Goal: Transaction & Acquisition: Purchase product/service

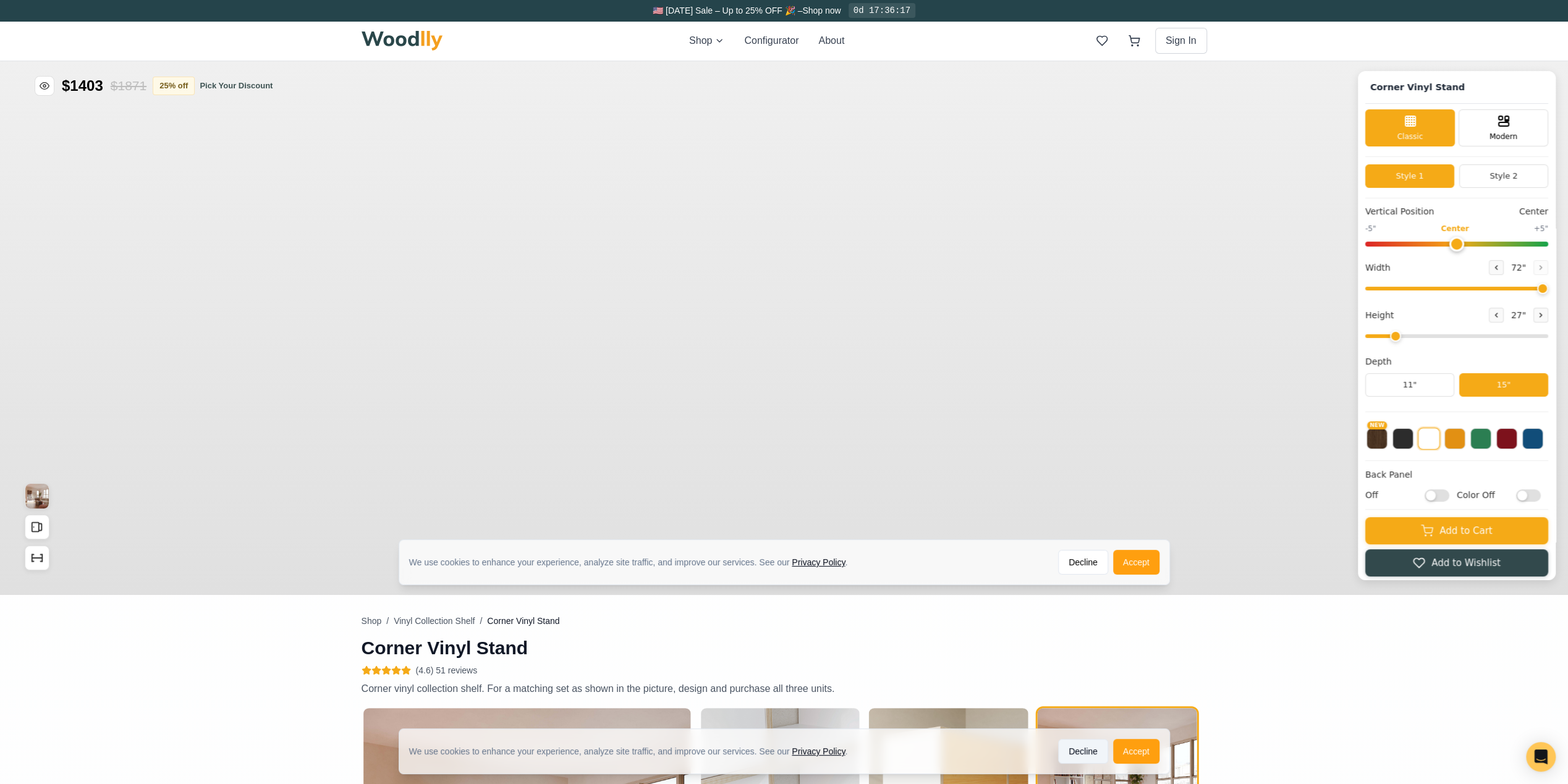
type input "72"
type input "2"
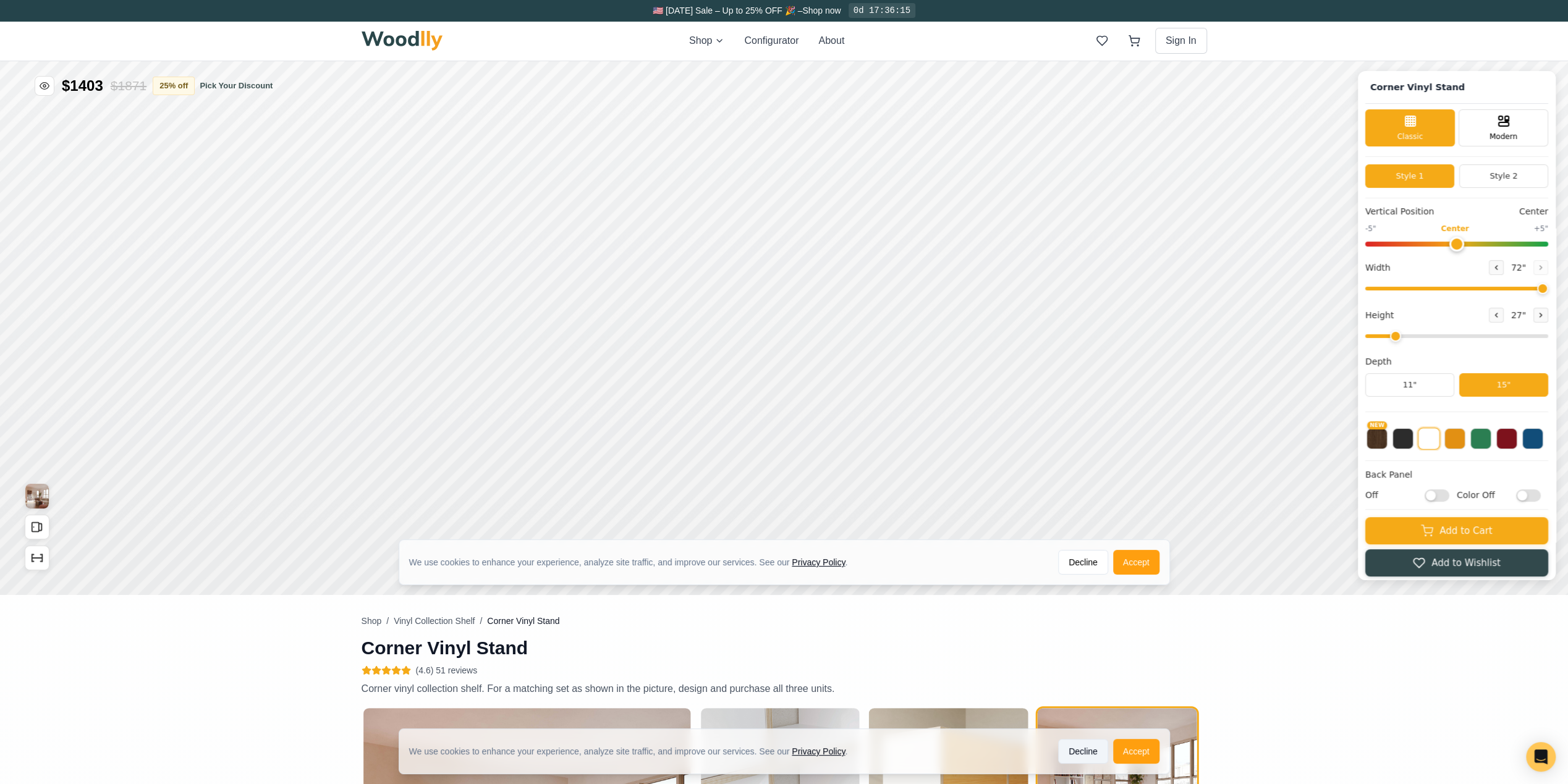
click at [1086, 754] on button "Decline" at bounding box center [1083, 751] width 50 height 25
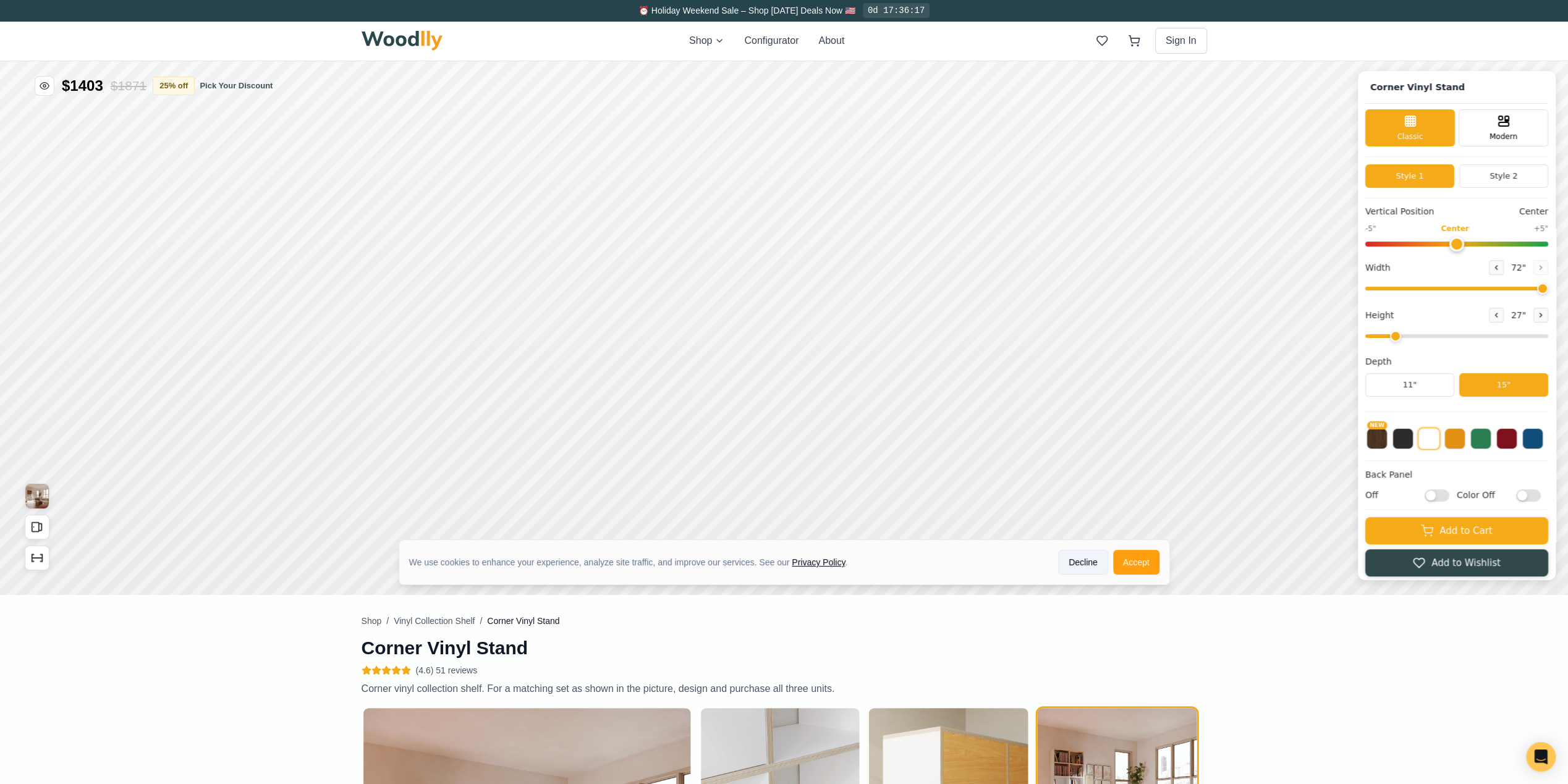
click at [1104, 552] on button "Decline" at bounding box center [1083, 562] width 50 height 25
click at [1485, 287] on input "range" at bounding box center [1457, 288] width 183 height 4
type input "41"
click at [1452, 290] on input "range" at bounding box center [1457, 288] width 183 height 4
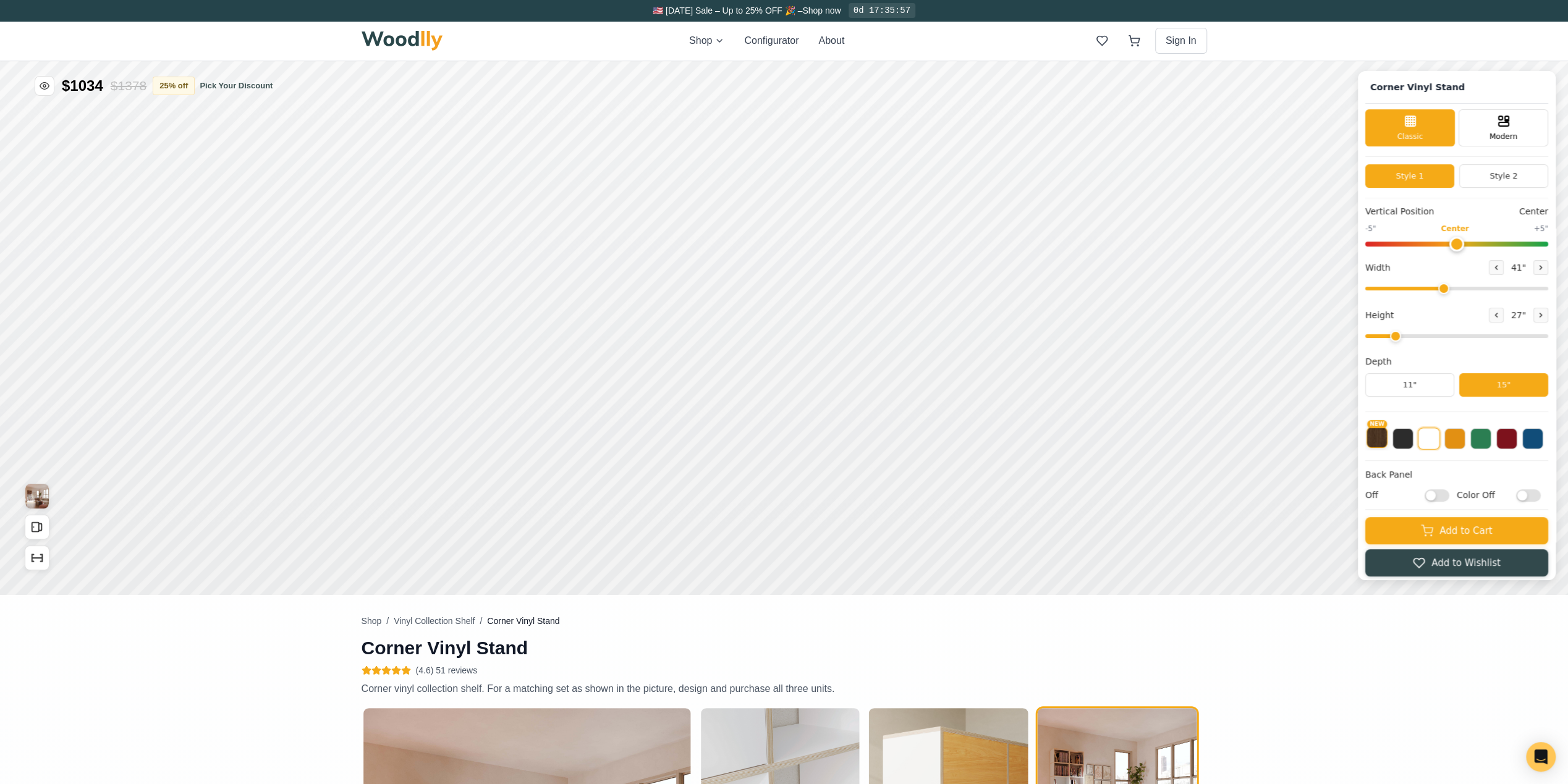
click at [1386, 437] on button "NEW" at bounding box center [1376, 437] width 21 height 21
click at [1544, 313] on icon at bounding box center [1541, 315] width 7 height 7
type input "3"
click at [1449, 492] on input "Off" at bounding box center [1436, 495] width 25 height 12
click at [1449, 492] on input "On" at bounding box center [1436, 495] width 25 height 12
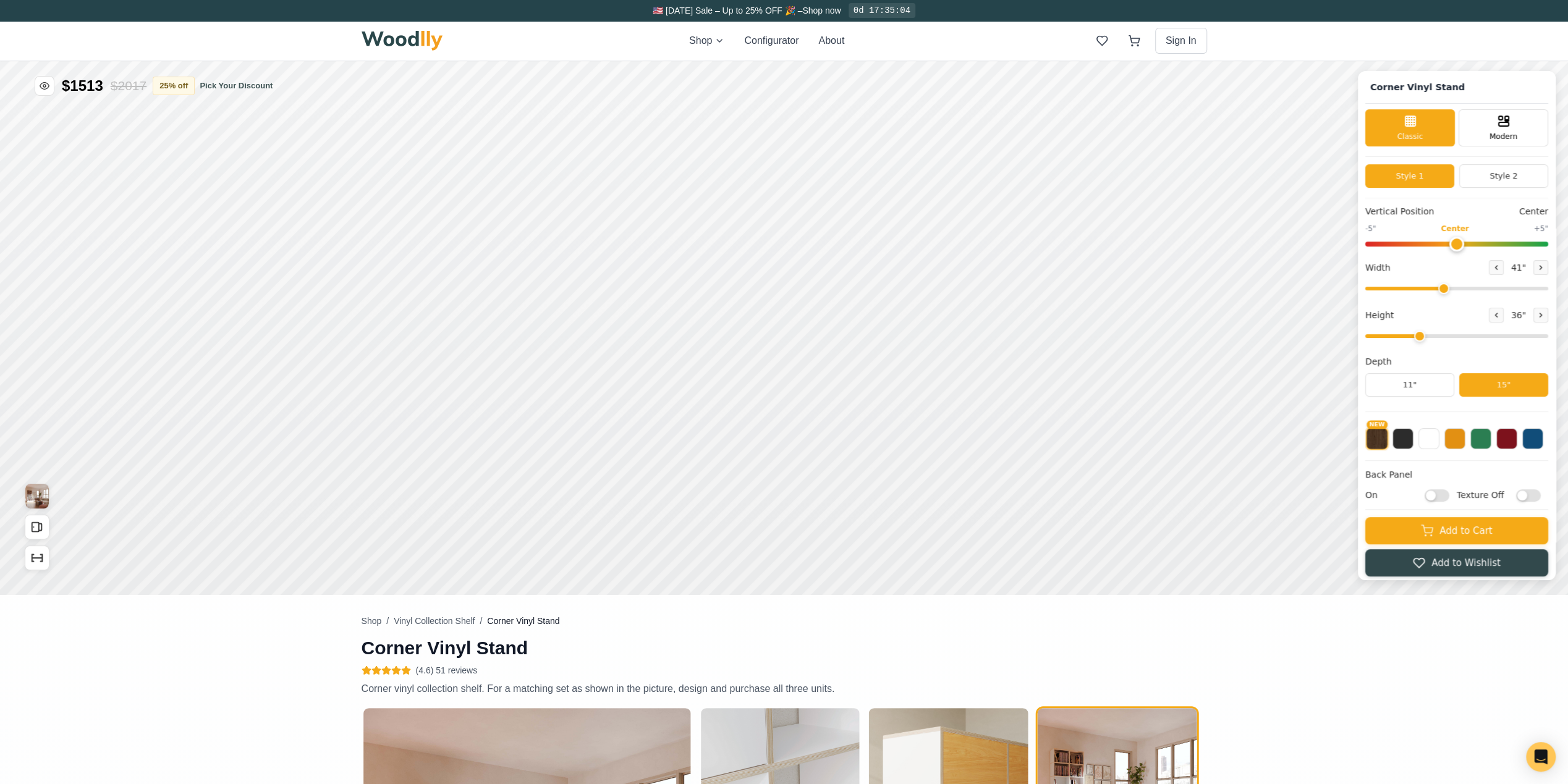
checkbox input "false"
click at [1537, 489] on input "Texture Off" at bounding box center [1528, 495] width 25 height 12
click at [1537, 489] on input "Texture On" at bounding box center [1528, 495] width 25 height 12
click at [1534, 492] on input "Texture Off" at bounding box center [1528, 495] width 25 height 12
click at [1534, 492] on input "Texture On" at bounding box center [1528, 495] width 25 height 12
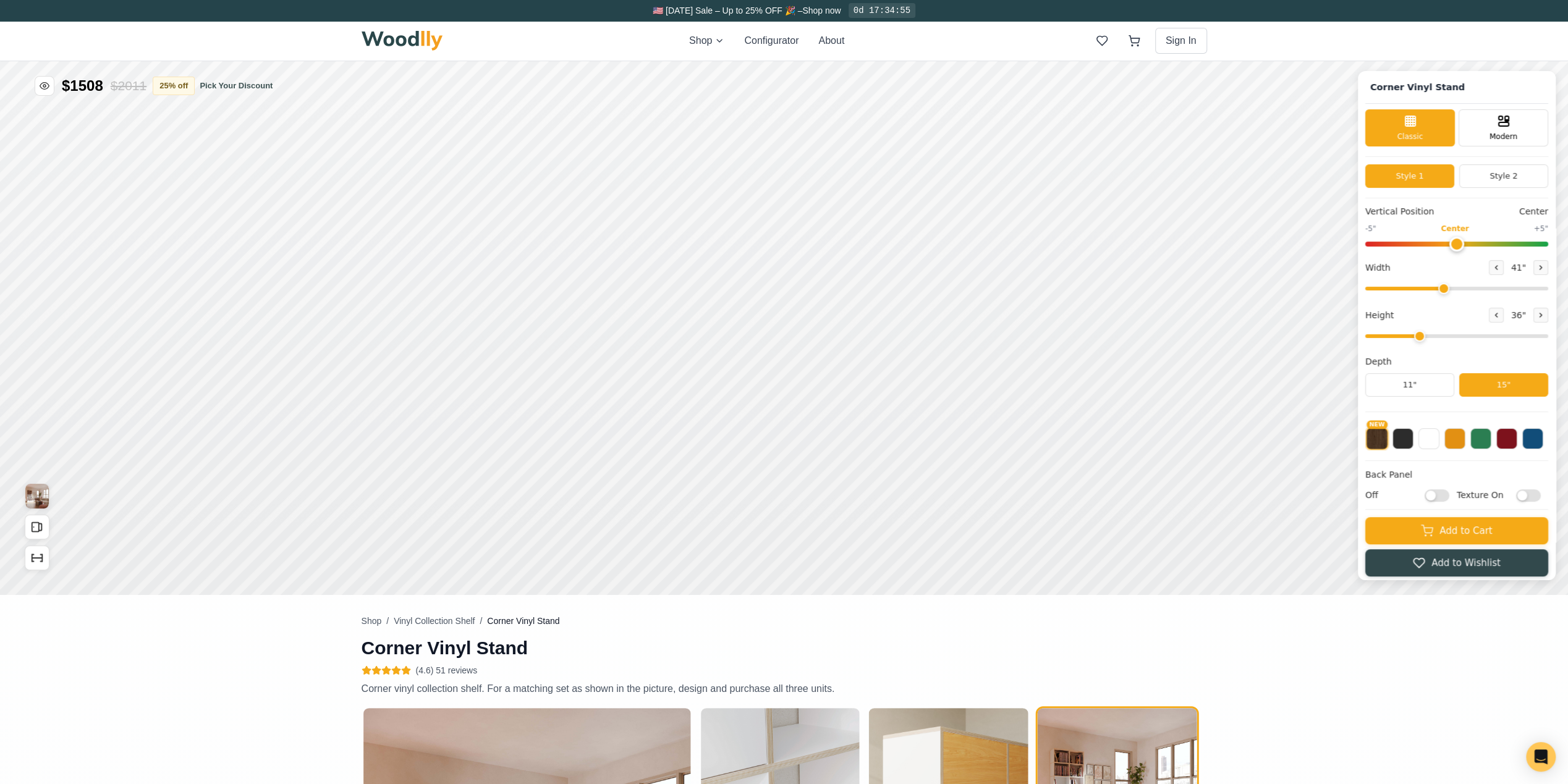
checkbox input "false"
click at [1437, 242] on input "range" at bounding box center [1457, 244] width 183 height 5
type input "0"
click at [1466, 244] on input "range" at bounding box center [1457, 244] width 183 height 5
click at [1515, 130] on span "Modern" at bounding box center [1503, 136] width 28 height 11
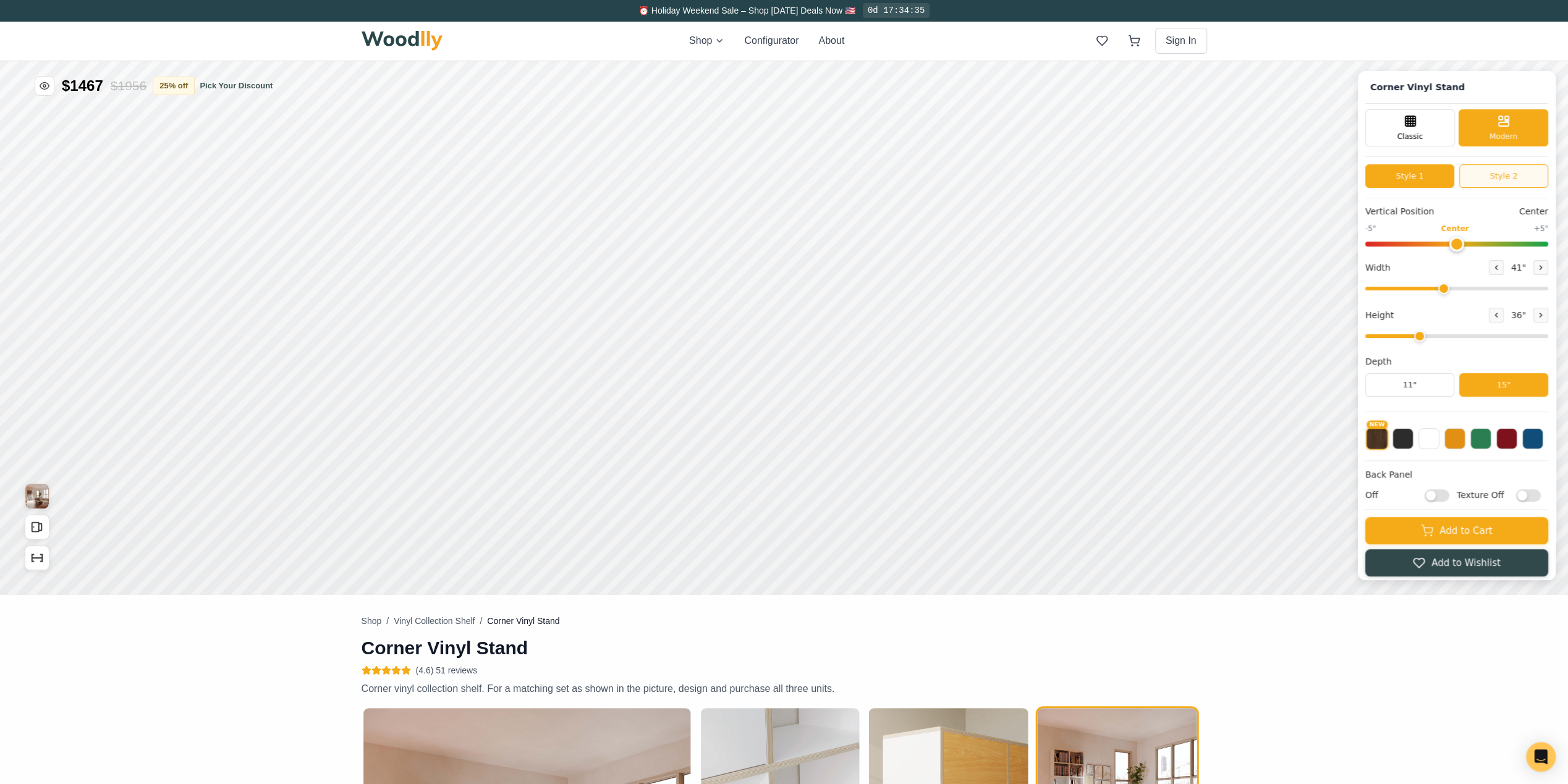
click at [1489, 180] on button "Style 2" at bounding box center [1504, 176] width 89 height 24
click at [1414, 177] on button "Style 1" at bounding box center [1409, 176] width 89 height 24
click at [1409, 138] on span "Classic" at bounding box center [1410, 136] width 26 height 11
click at [1517, 176] on button "Style 2" at bounding box center [1504, 176] width 89 height 24
click at [1421, 175] on button "Style 1" at bounding box center [1409, 176] width 89 height 24
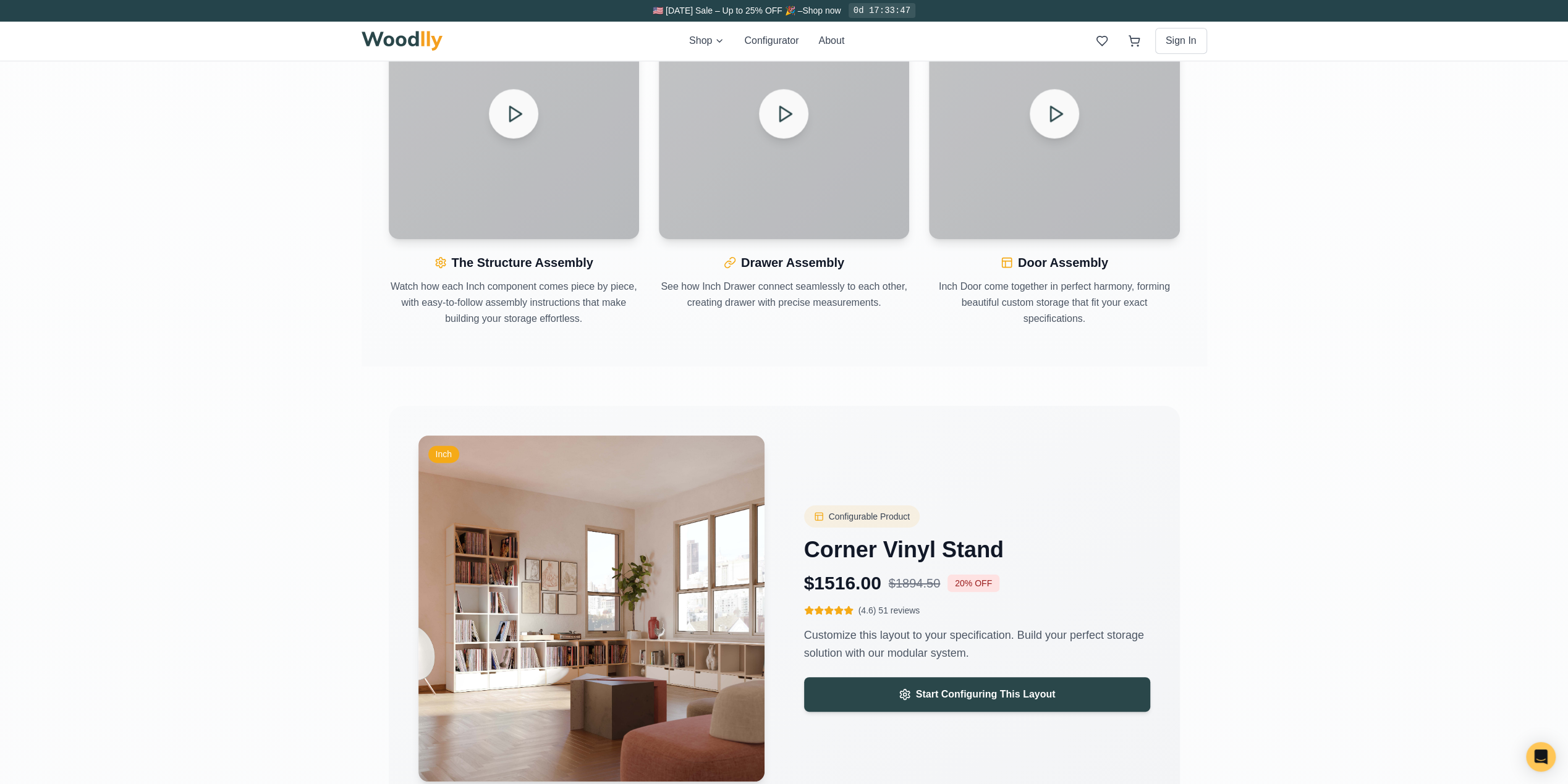
scroll to position [1730, 0]
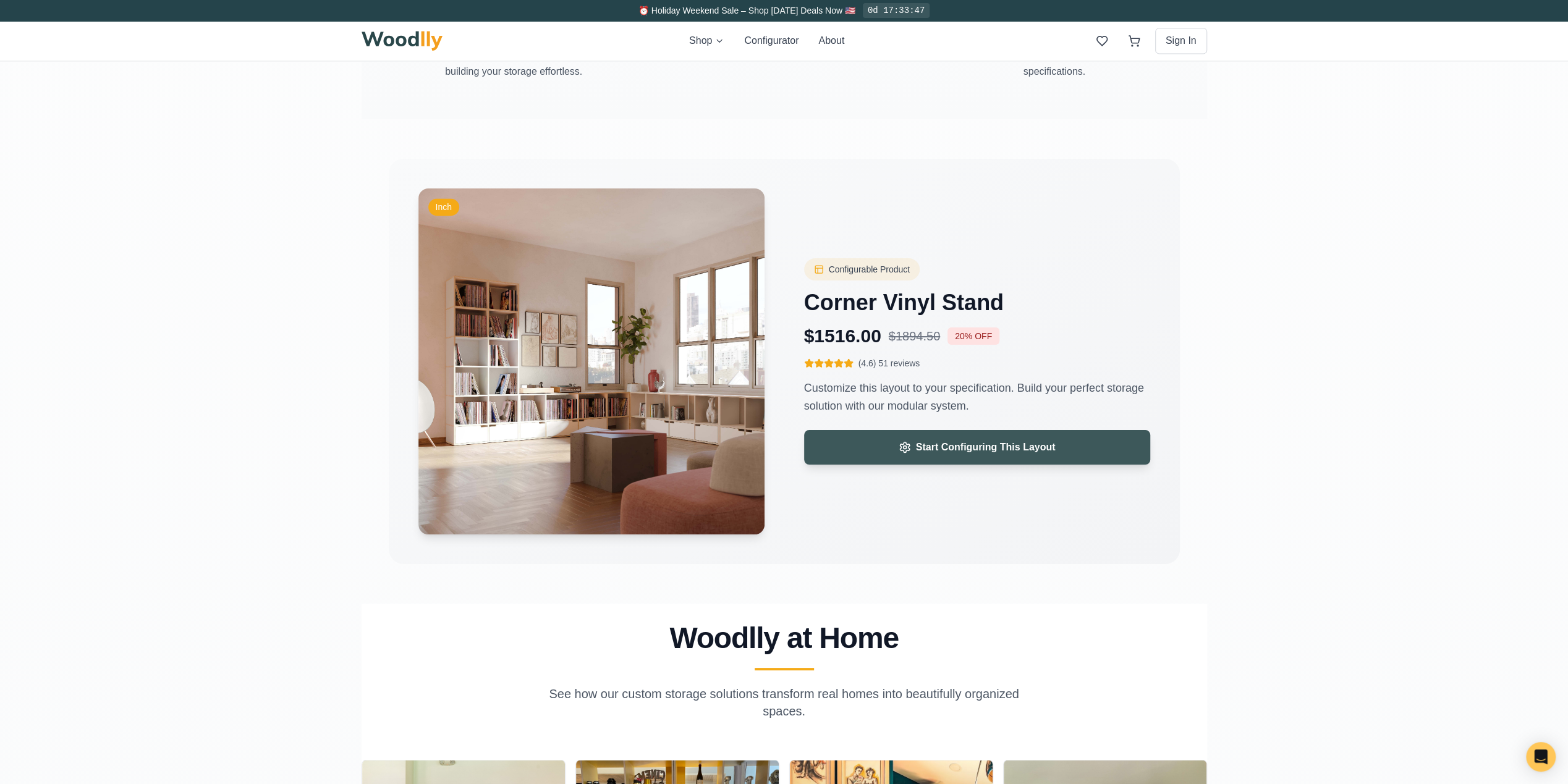
click at [954, 445] on span "Start Configuring This Layout" at bounding box center [986, 447] width 139 height 15
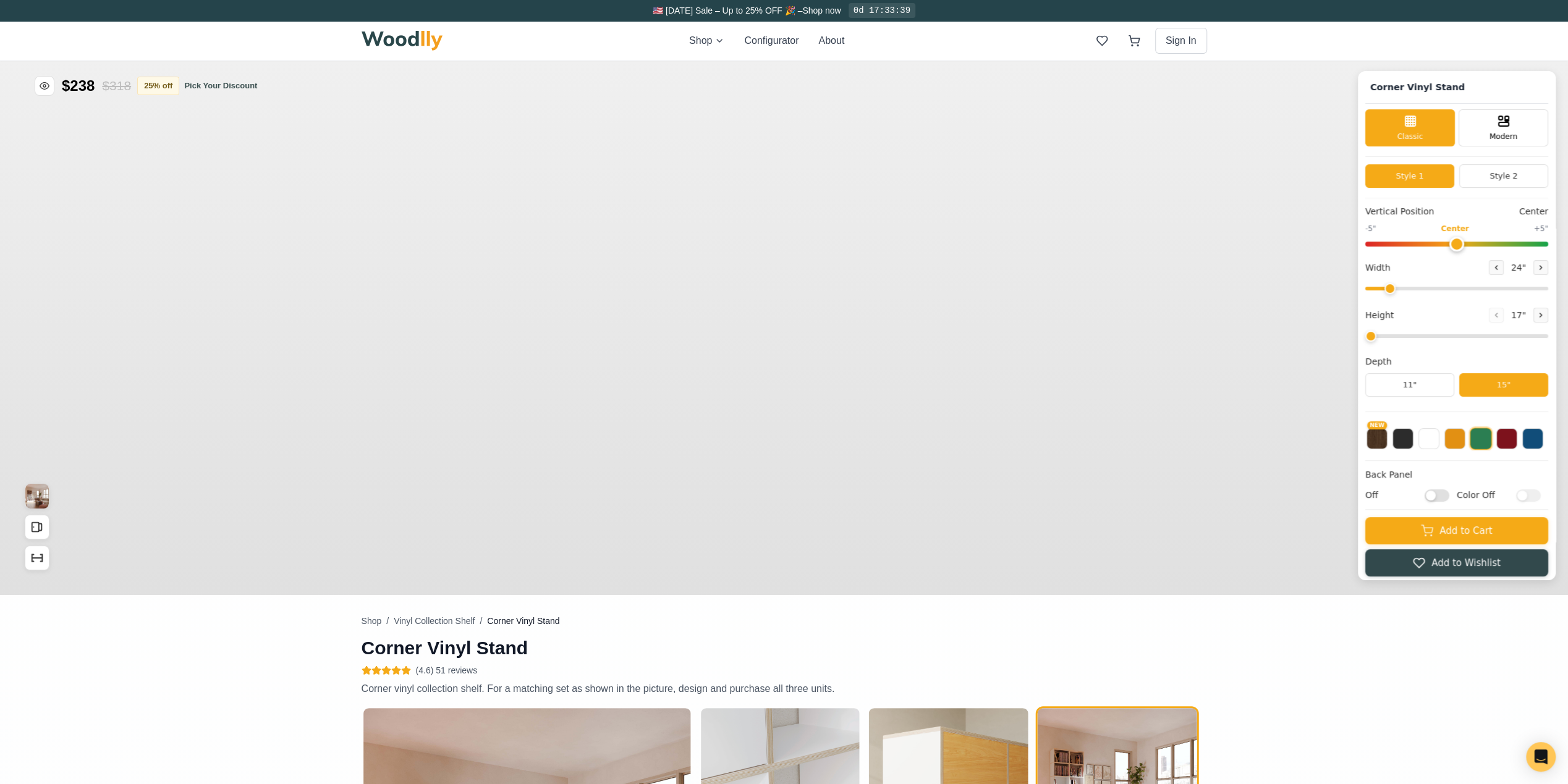
type input "72"
type input "2"
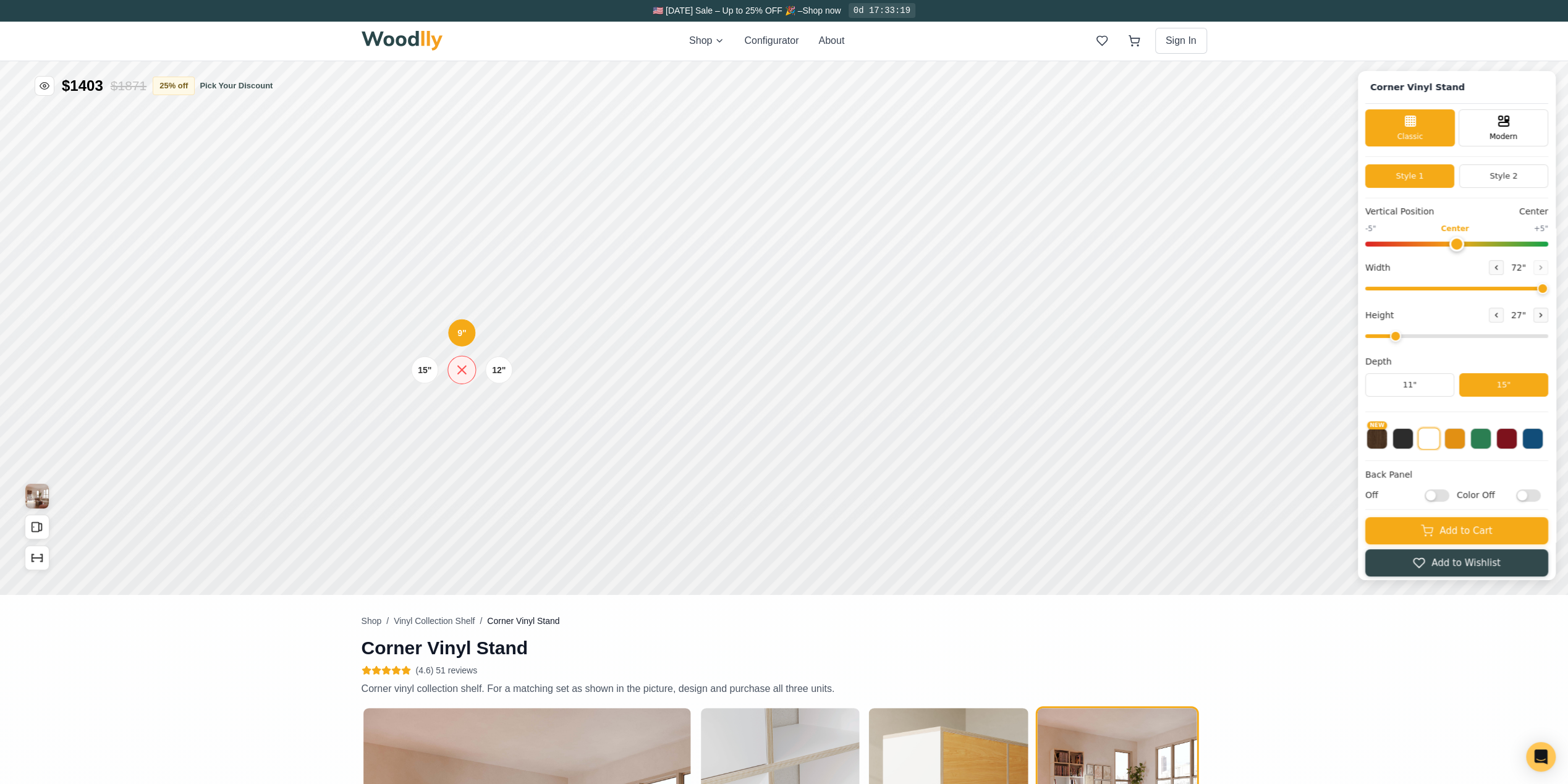
click at [1444, 636] on div "Classic" at bounding box center [1403, 638] width 89 height 37
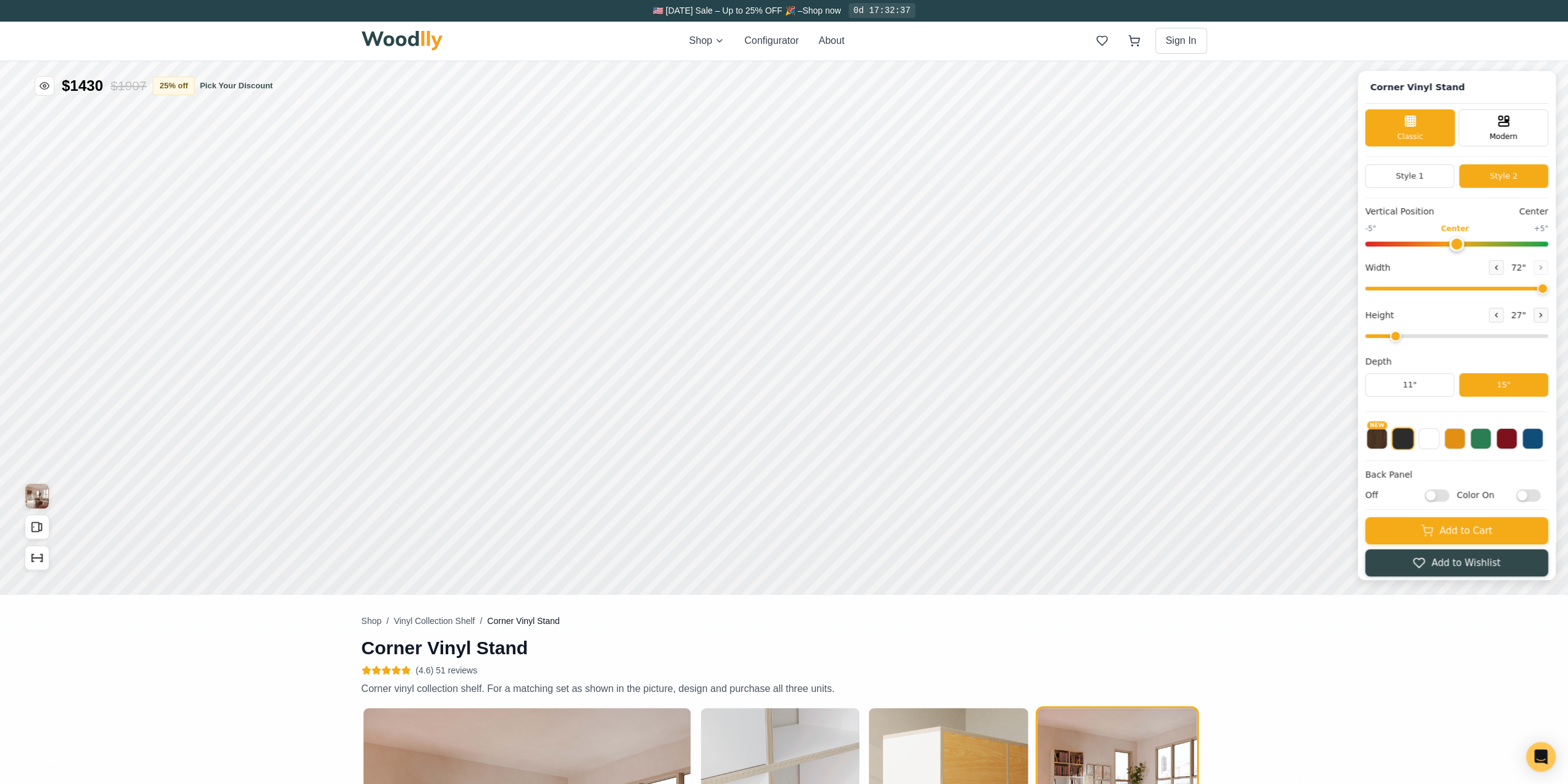
checkbox input "false"
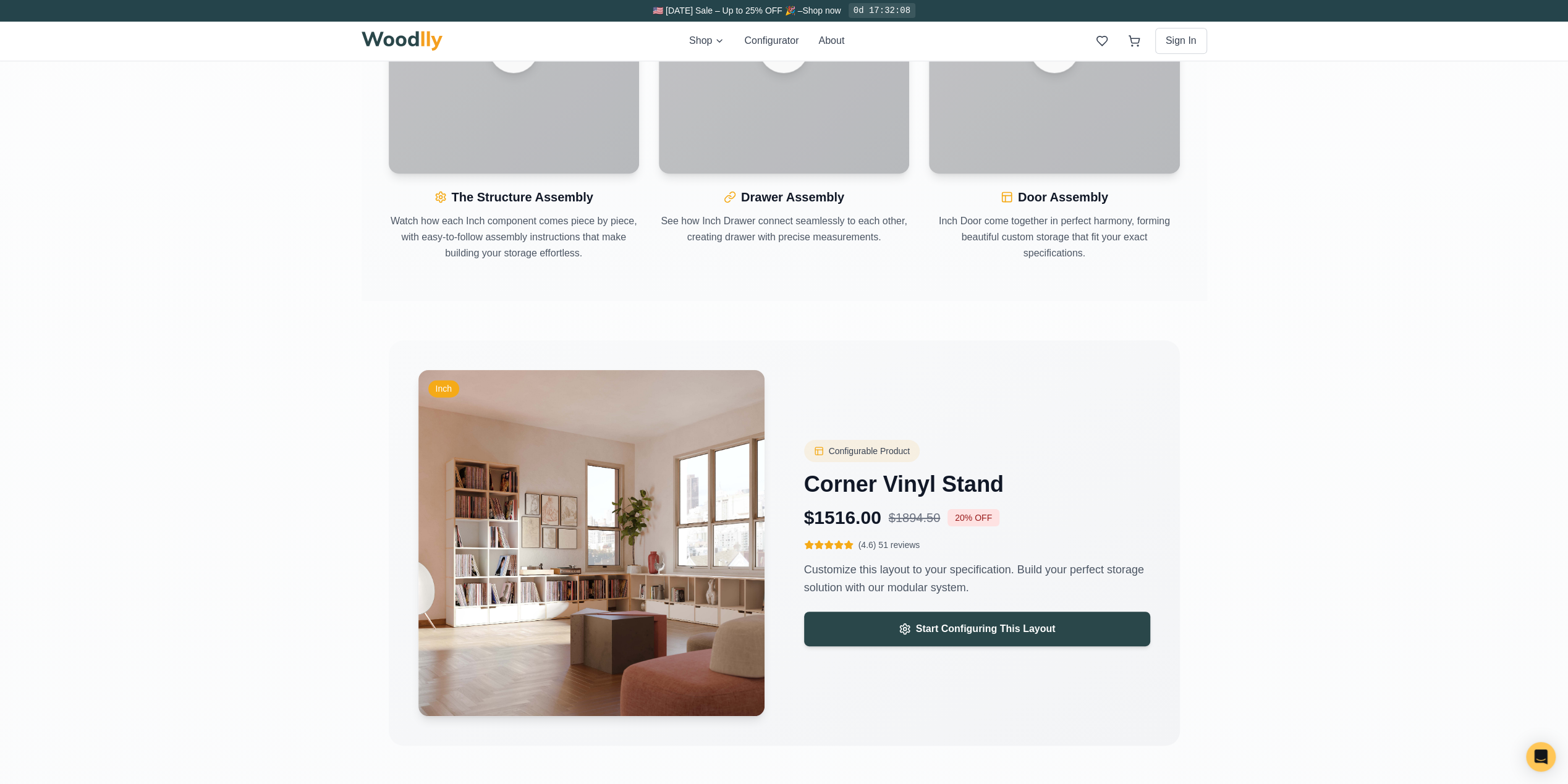
scroll to position [1730, 0]
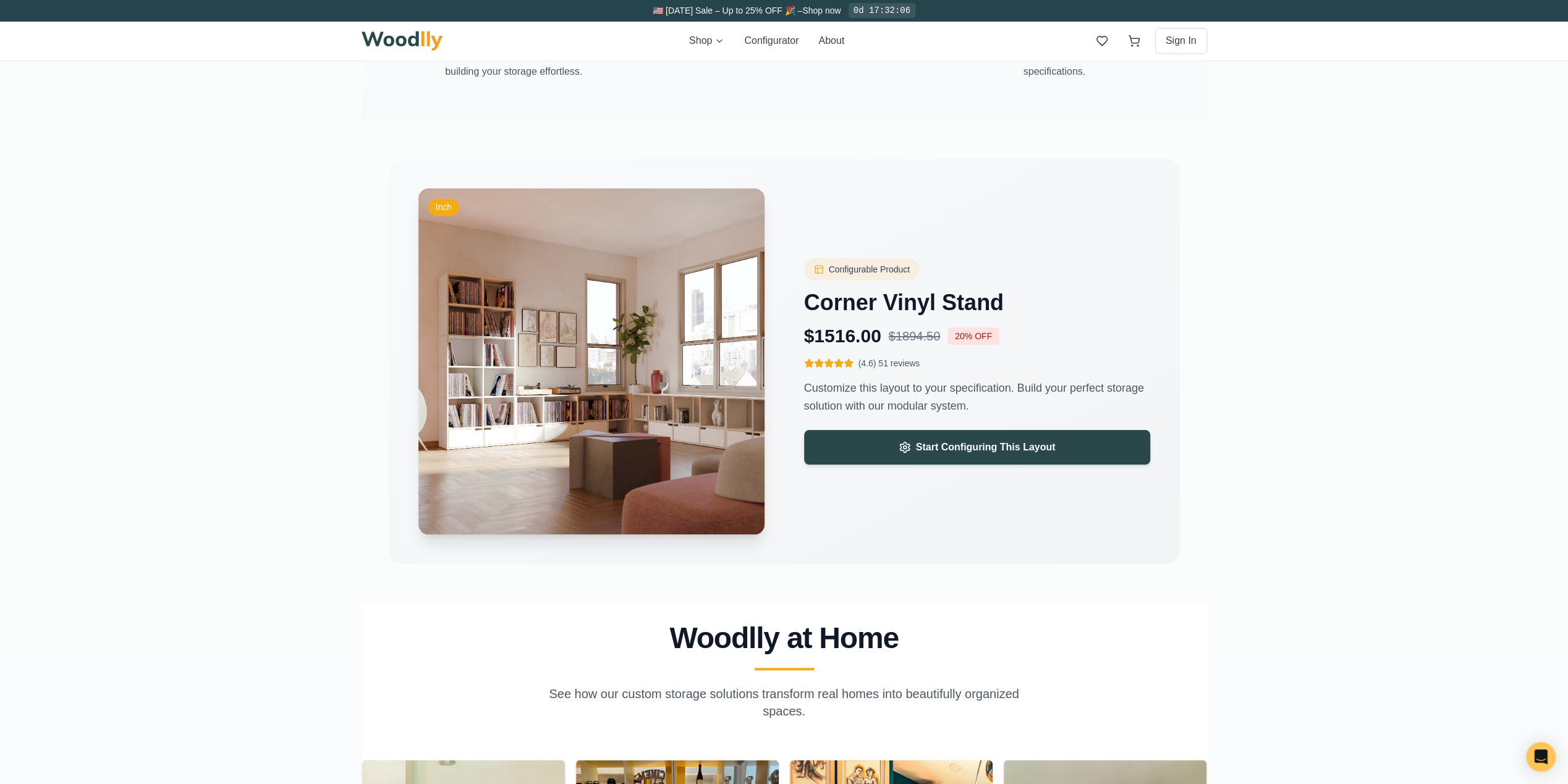
click at [557, 393] on img at bounding box center [591, 362] width 363 height 363
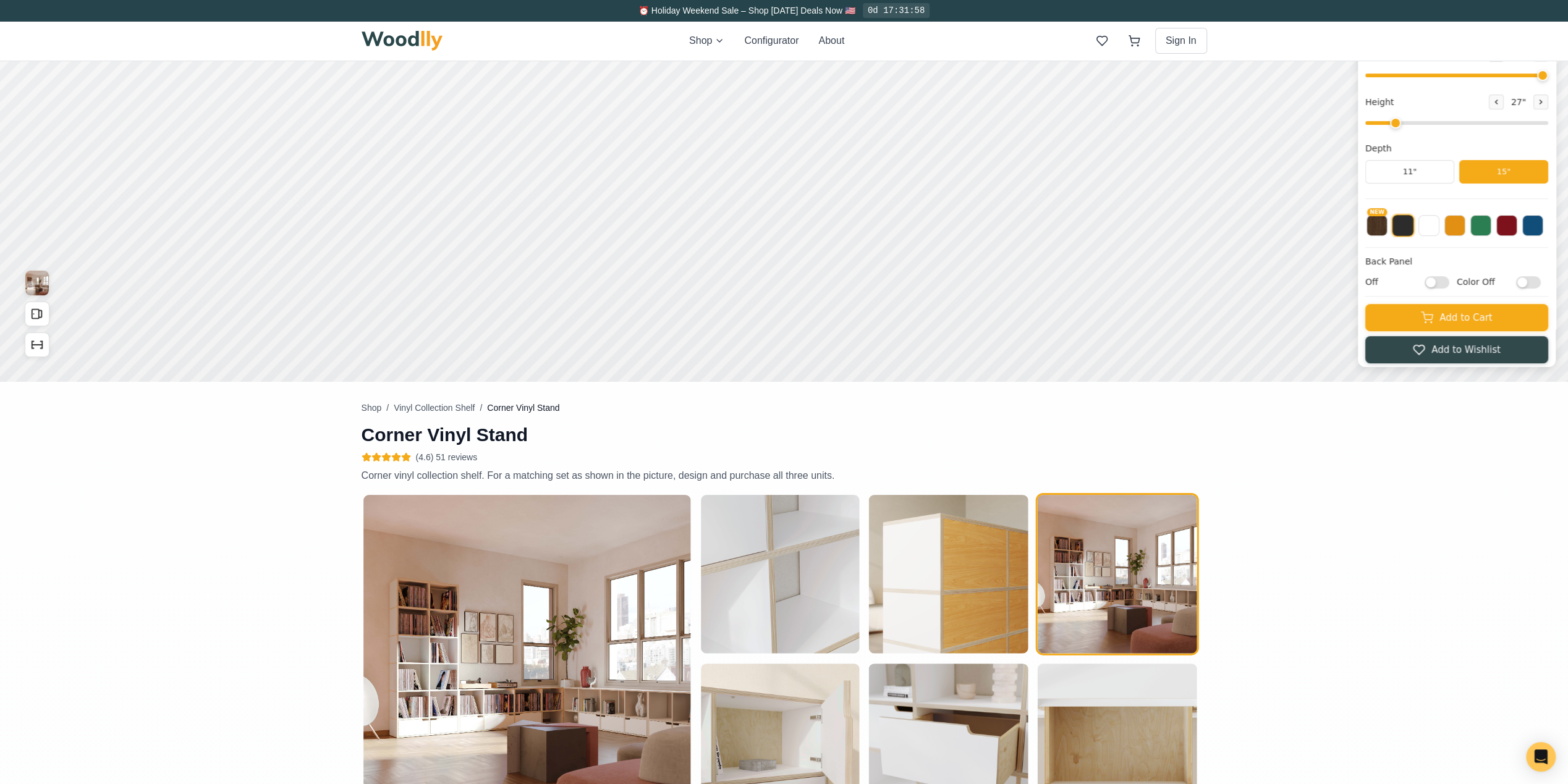
scroll to position [0, 0]
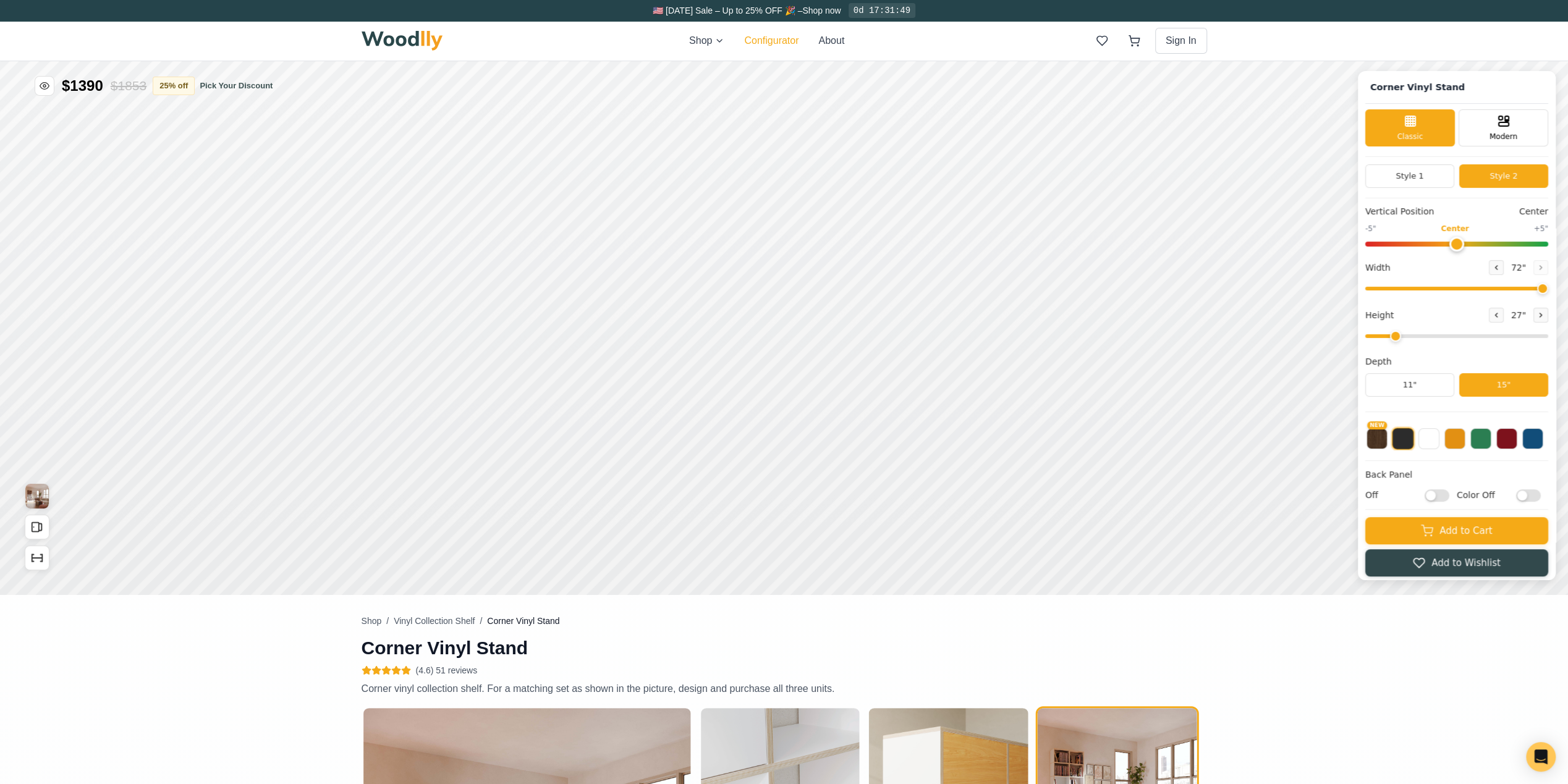
click at [771, 36] on button "Configurator" at bounding box center [771, 41] width 54 height 15
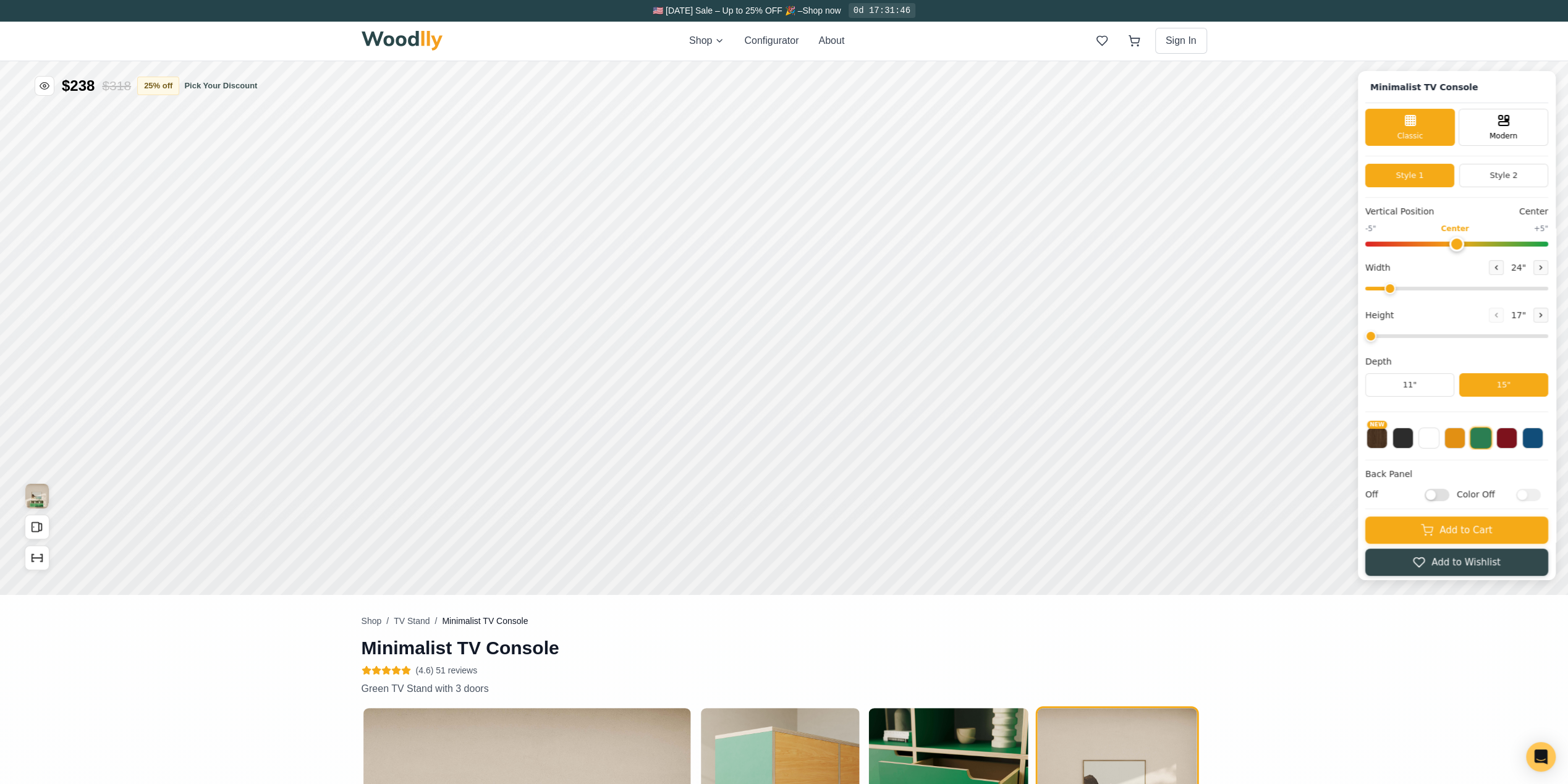
type input "63"
type input "2"
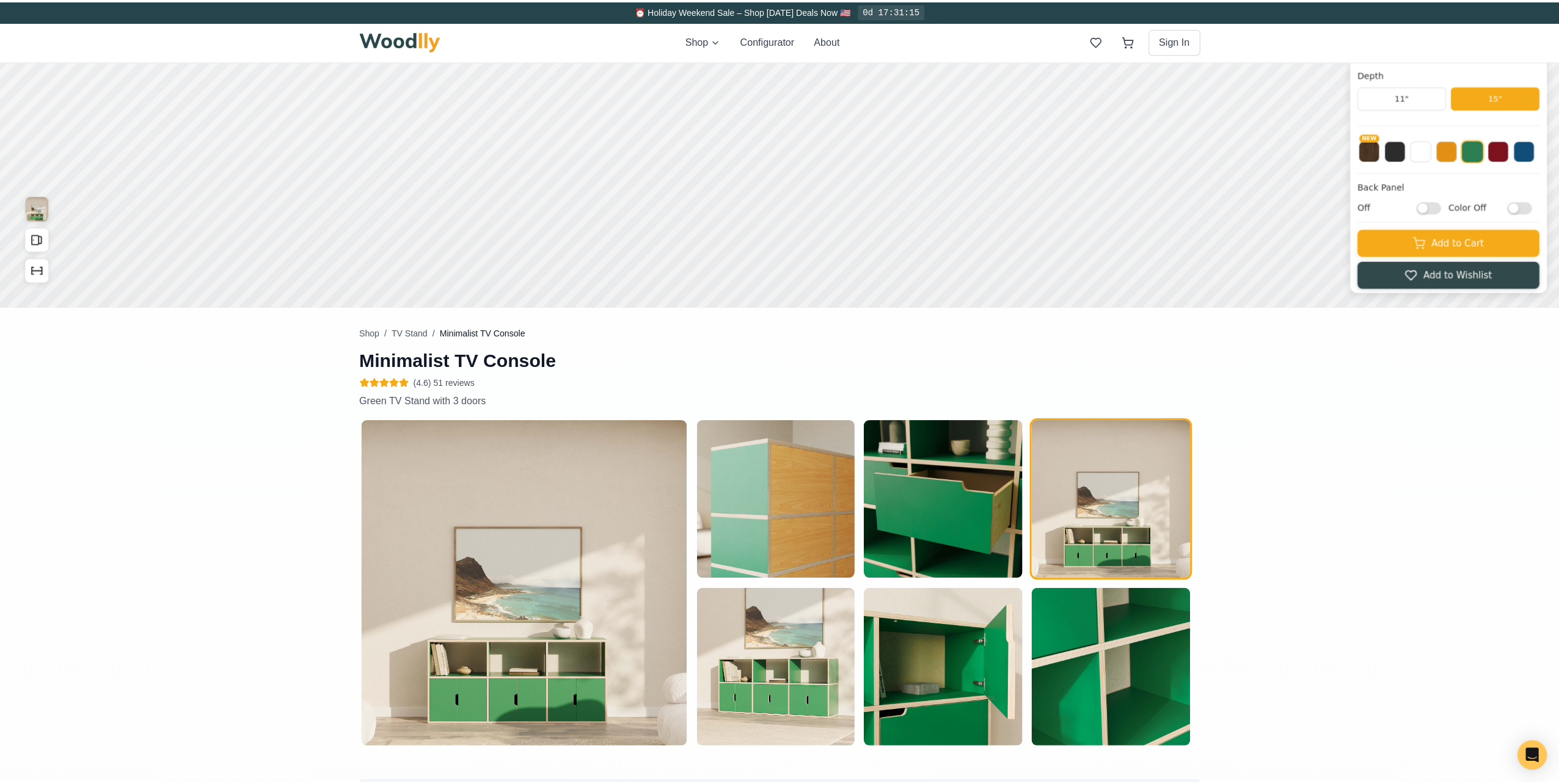
scroll to position [244, 0]
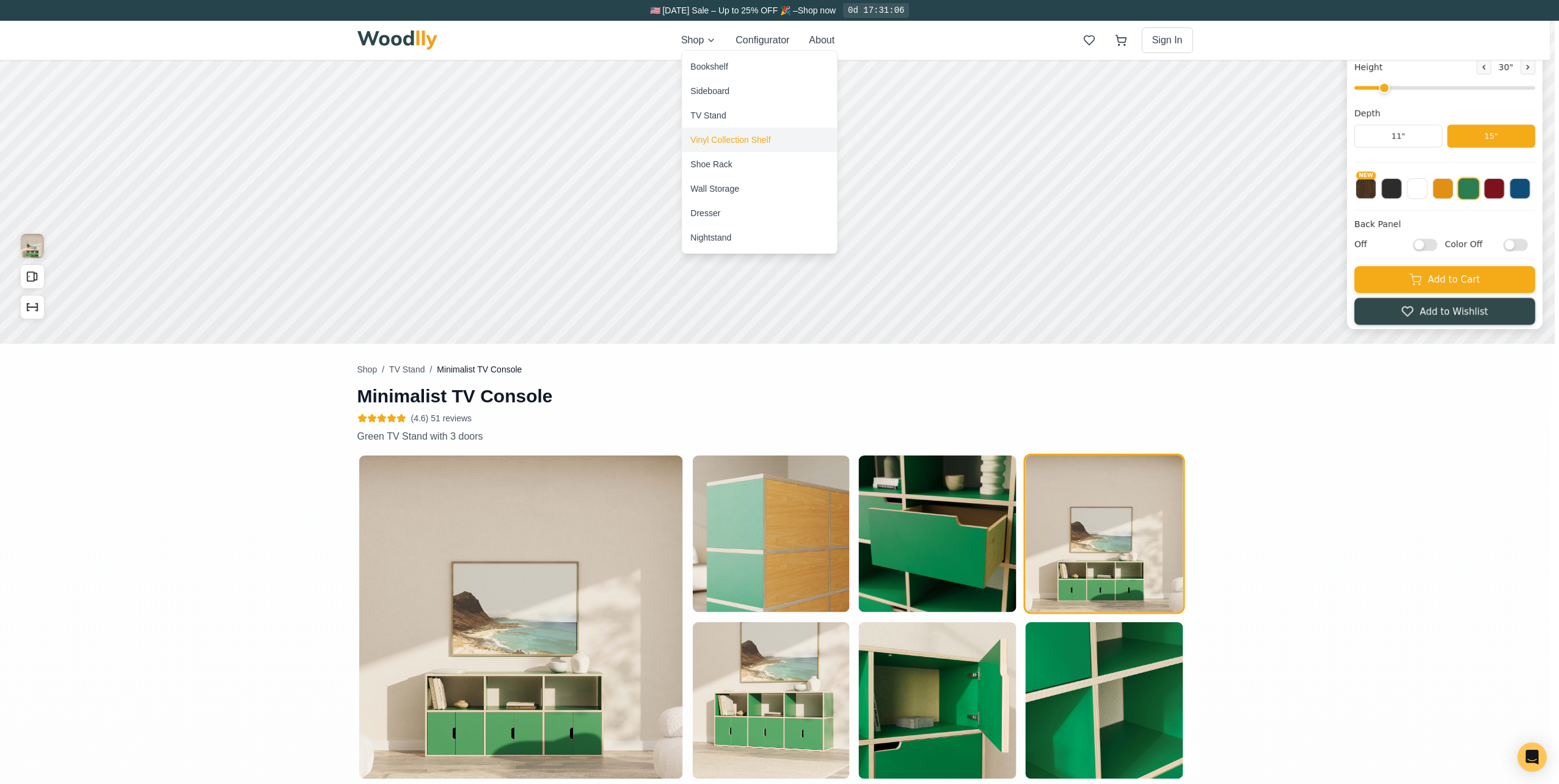
click at [699, 139] on div "Vinyl Collection Shelf" at bounding box center [730, 139] width 80 height 12
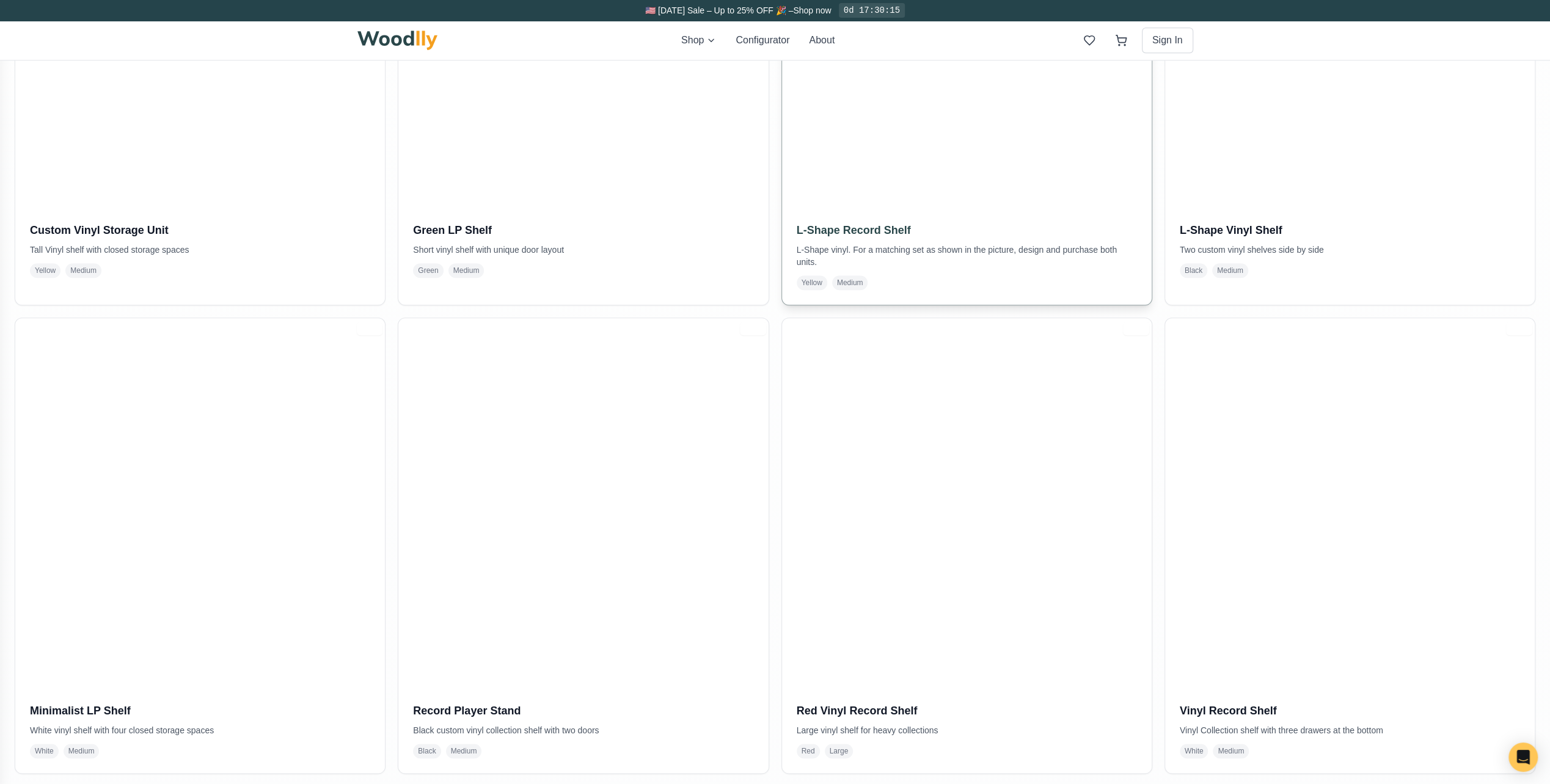
scroll to position [1038, 0]
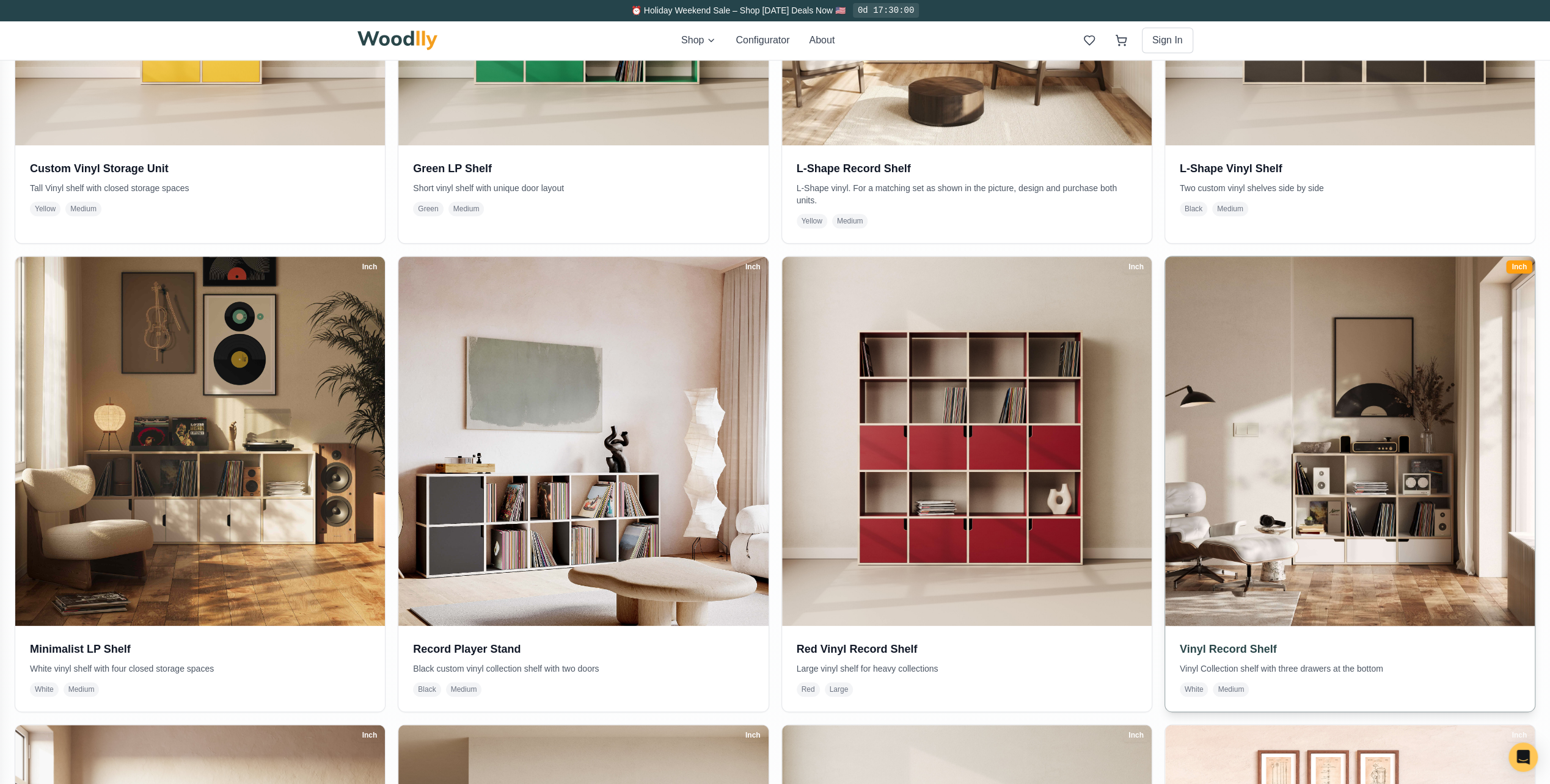
click at [1303, 468] on img at bounding box center [1350, 441] width 389 height 388
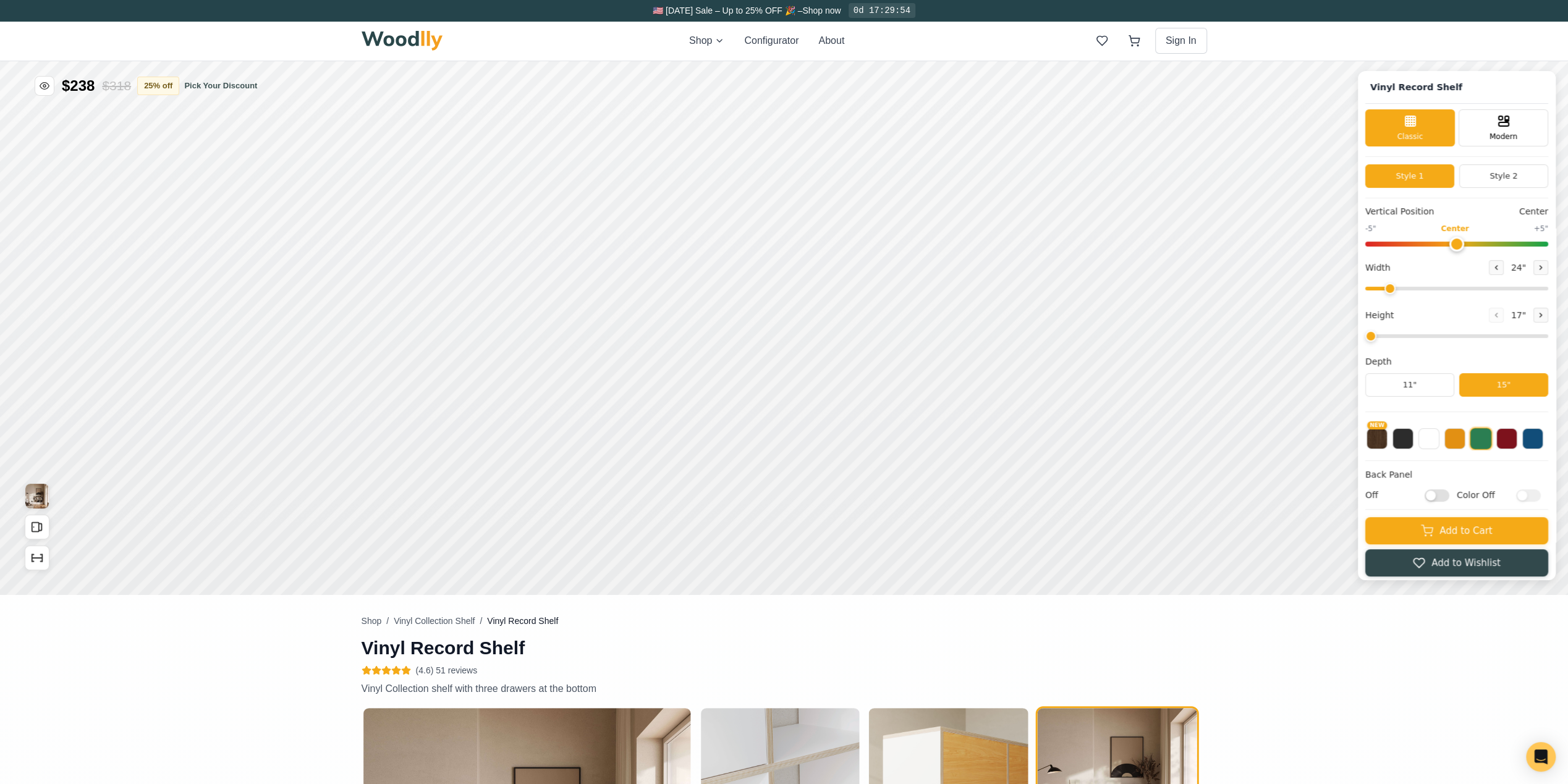
type input "59"
type input "3"
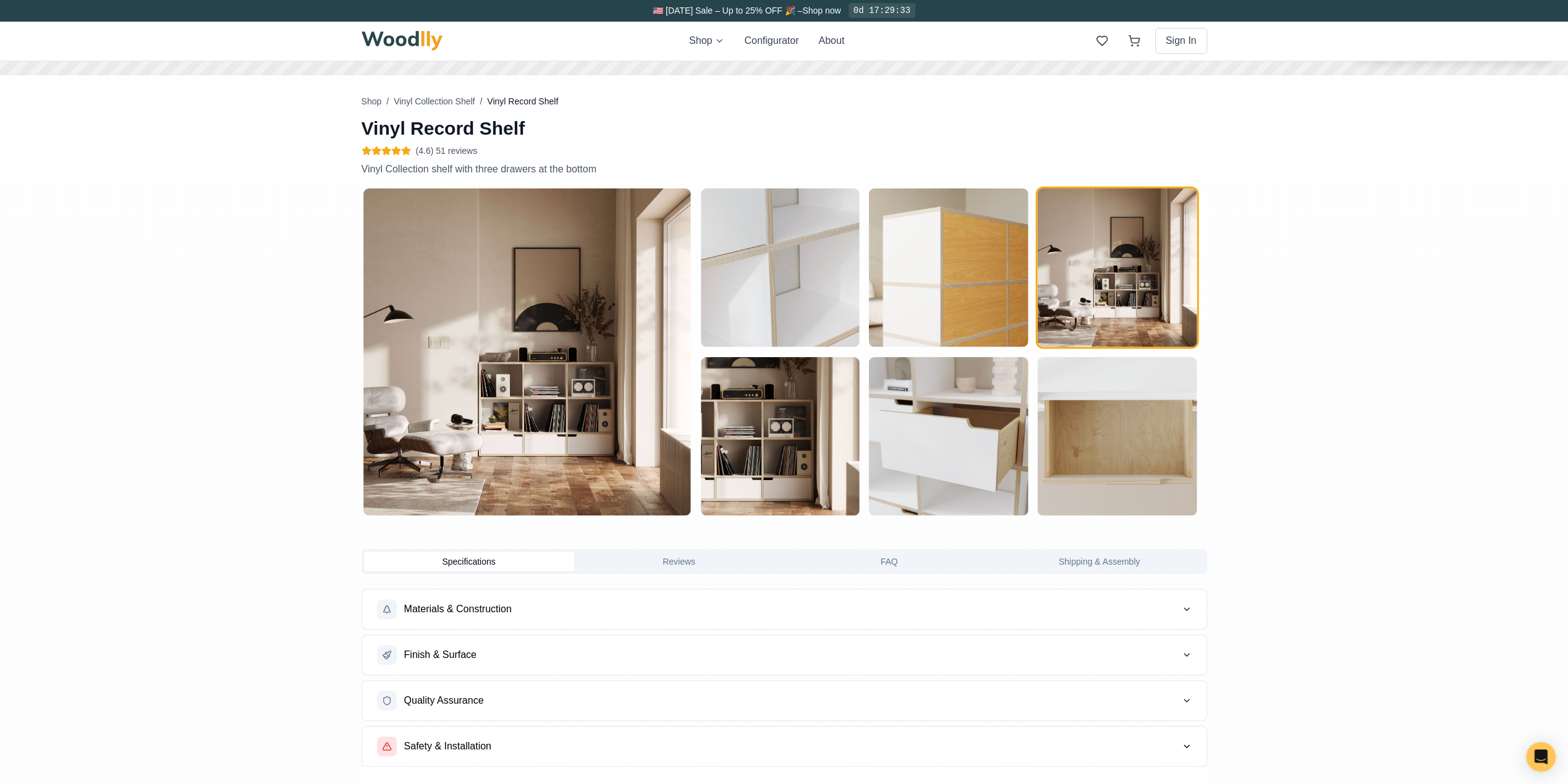
scroll to position [680, 0]
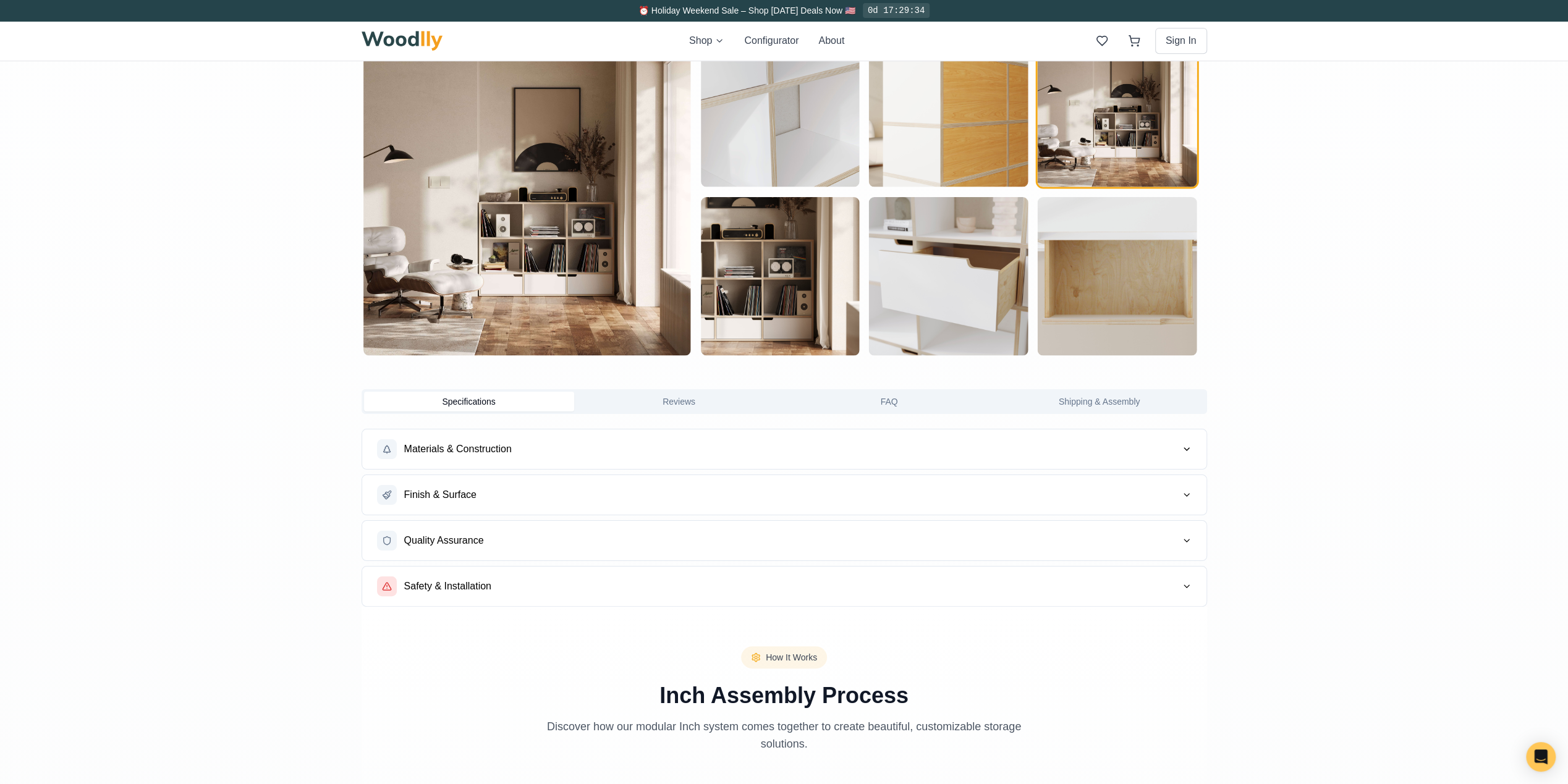
click at [1179, 450] on button "Materials & Construction" at bounding box center [784, 449] width 844 height 39
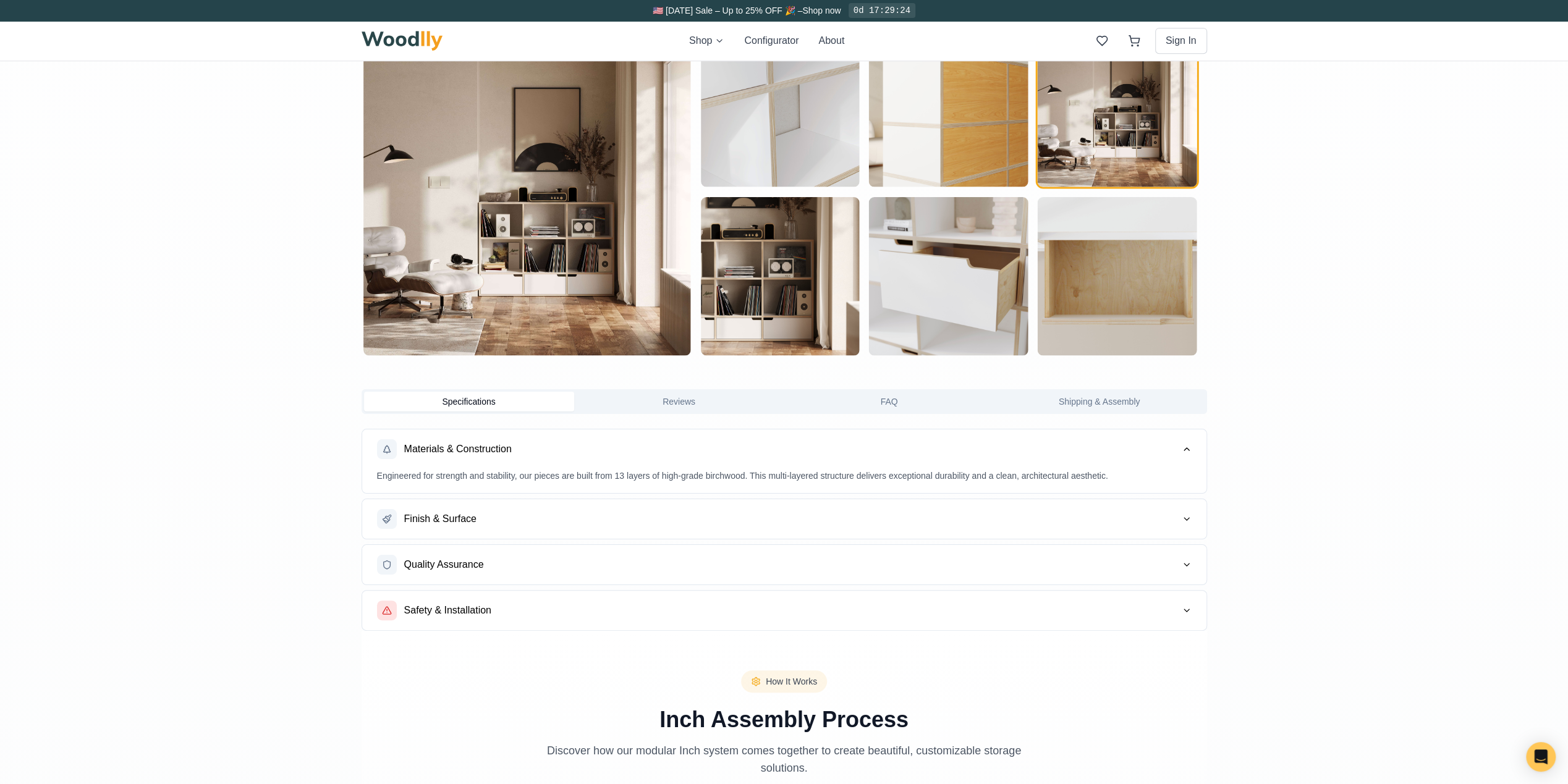
click at [1089, 509] on button "Finish & Surface" at bounding box center [784, 519] width 844 height 39
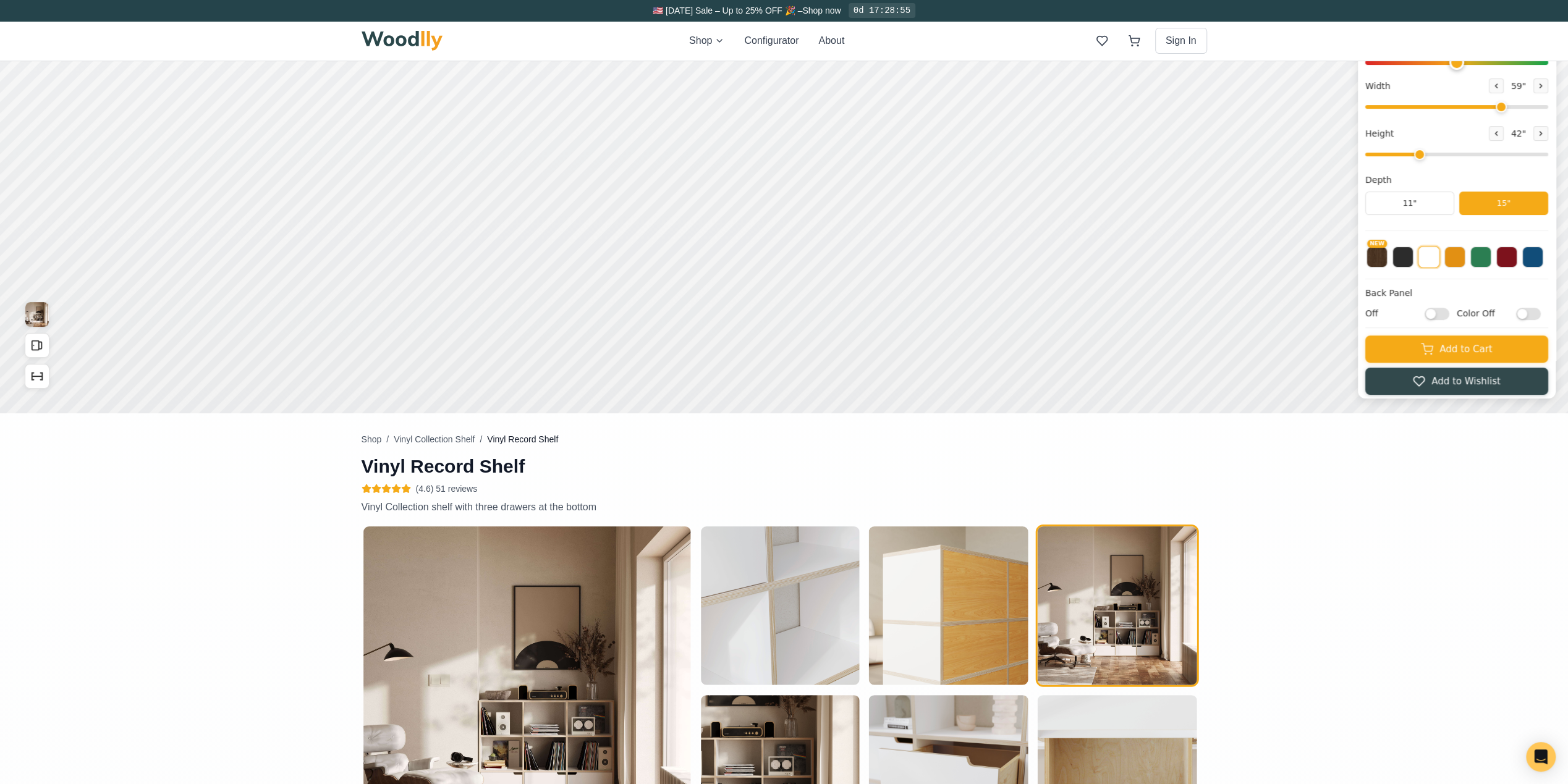
scroll to position [0, 0]
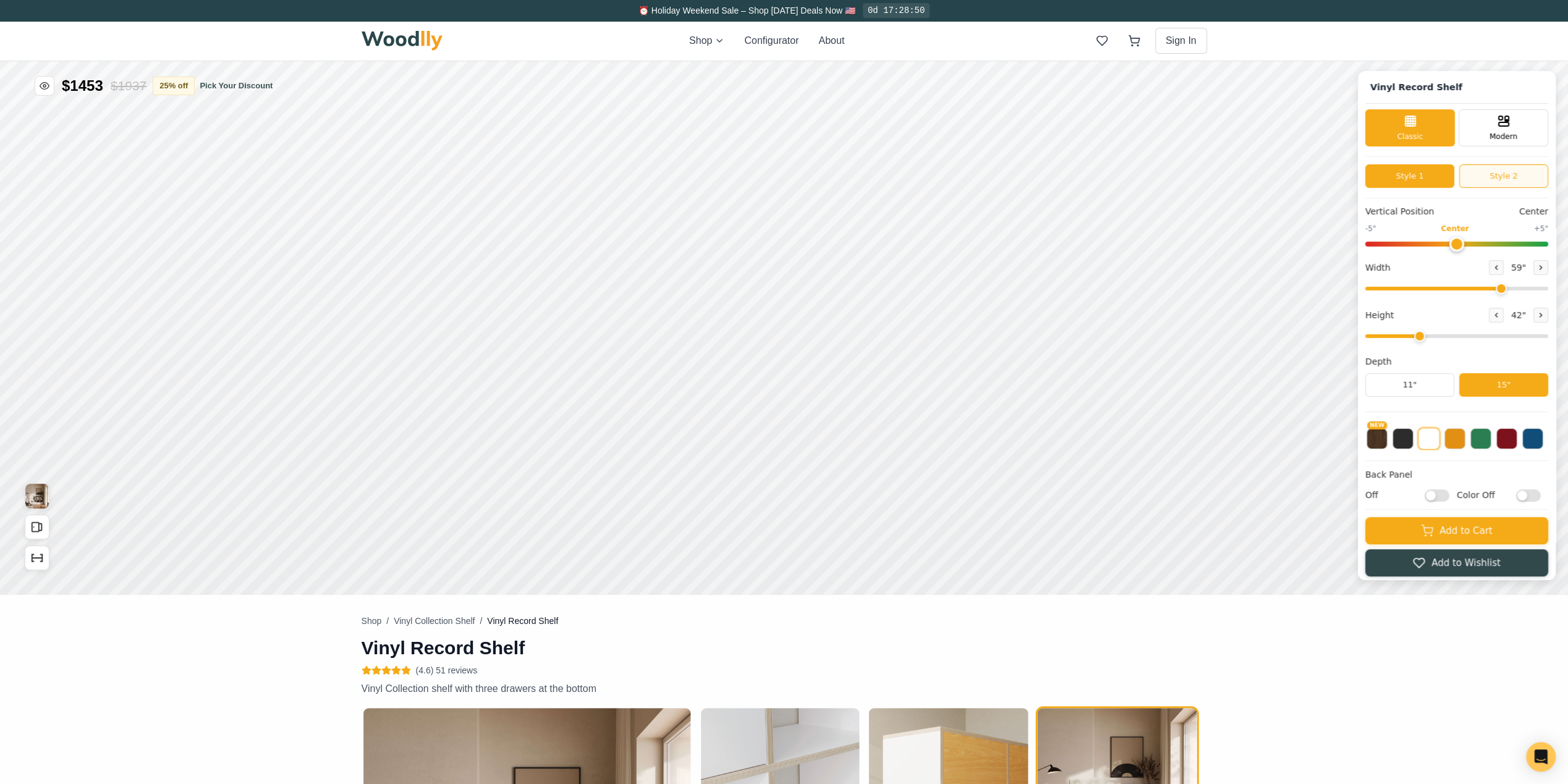
click at [1500, 167] on button "Style 2" at bounding box center [1504, 176] width 89 height 24
click at [1417, 174] on button "Style 1" at bounding box center [1409, 176] width 89 height 24
click at [1500, 264] on icon at bounding box center [1496, 267] width 7 height 7
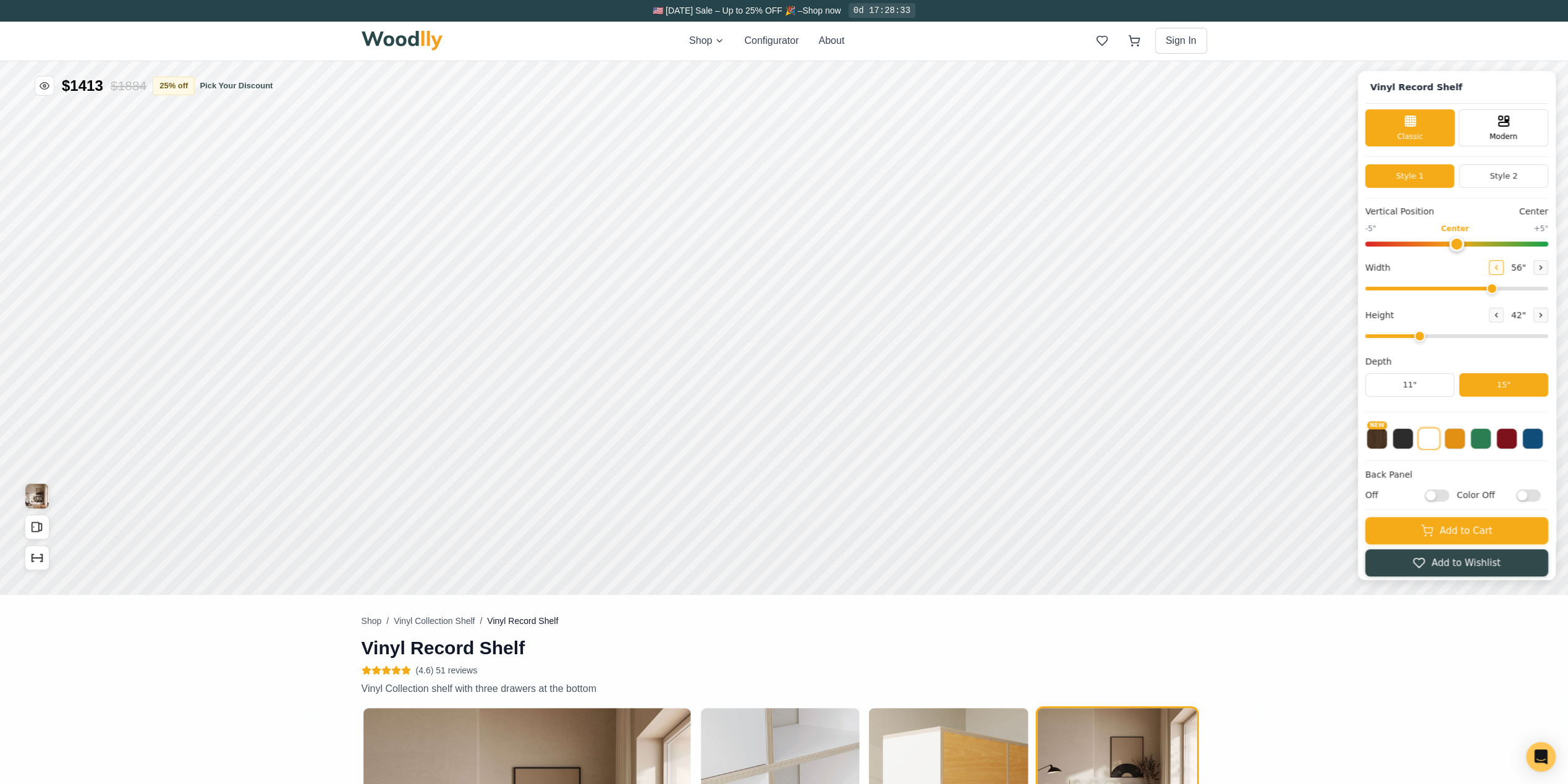
click at [1500, 264] on icon at bounding box center [1496, 267] width 7 height 7
drag, startPoint x: 1497, startPoint y: 286, endPoint x: 1459, endPoint y: 287, distance: 38.0
type input "43"
click at [1459, 287] on input "range" at bounding box center [1457, 288] width 183 height 4
click at [1414, 437] on button at bounding box center [1402, 437] width 21 height 21
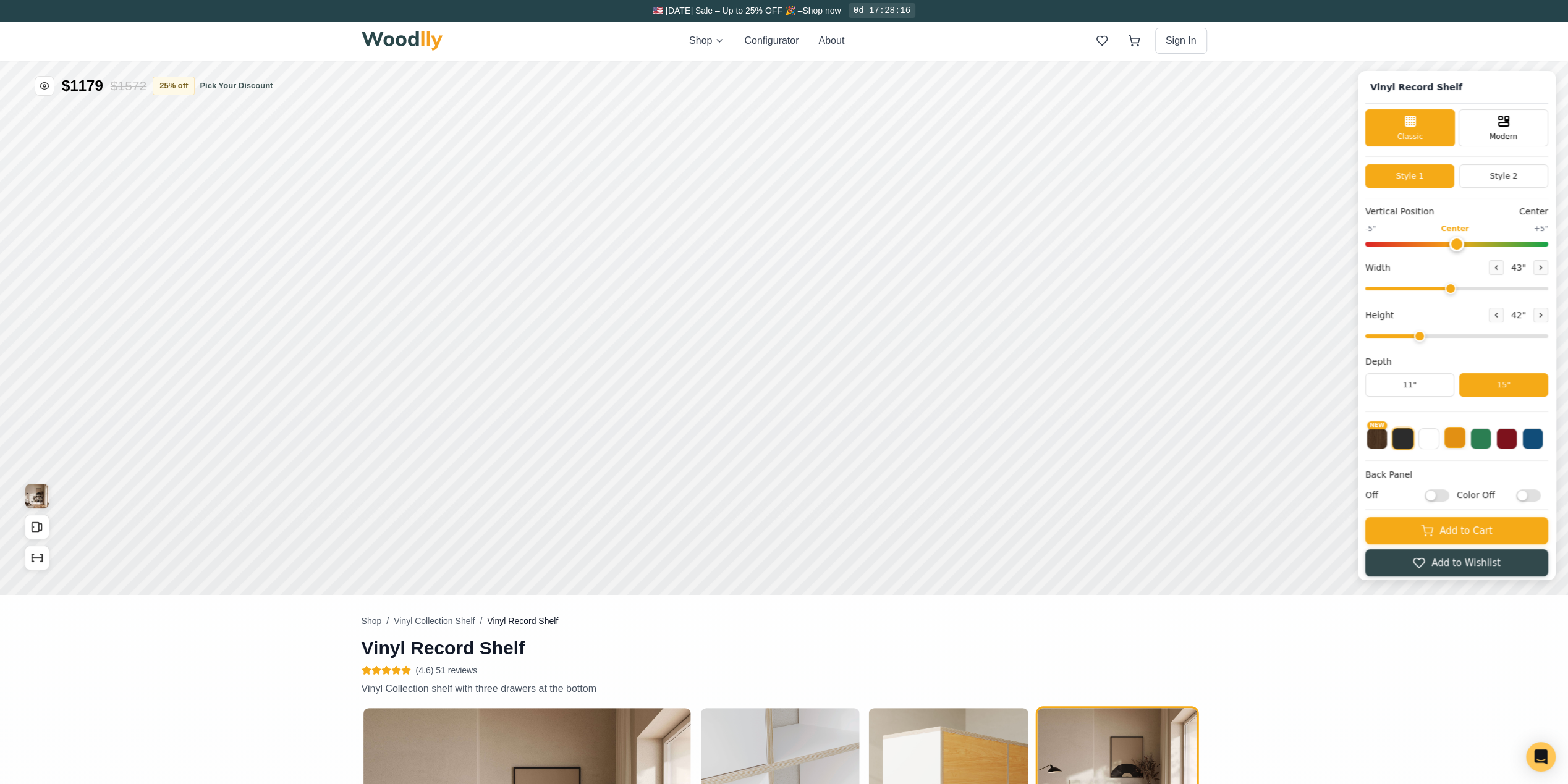
click at [1465, 437] on button at bounding box center [1454, 437] width 21 height 21
click at [1492, 437] on button at bounding box center [1480, 437] width 21 height 21
click at [1512, 436] on button at bounding box center [1507, 437] width 21 height 21
click at [1536, 437] on button at bounding box center [1532, 437] width 21 height 21
click at [1409, 440] on button at bounding box center [1402, 437] width 21 height 21
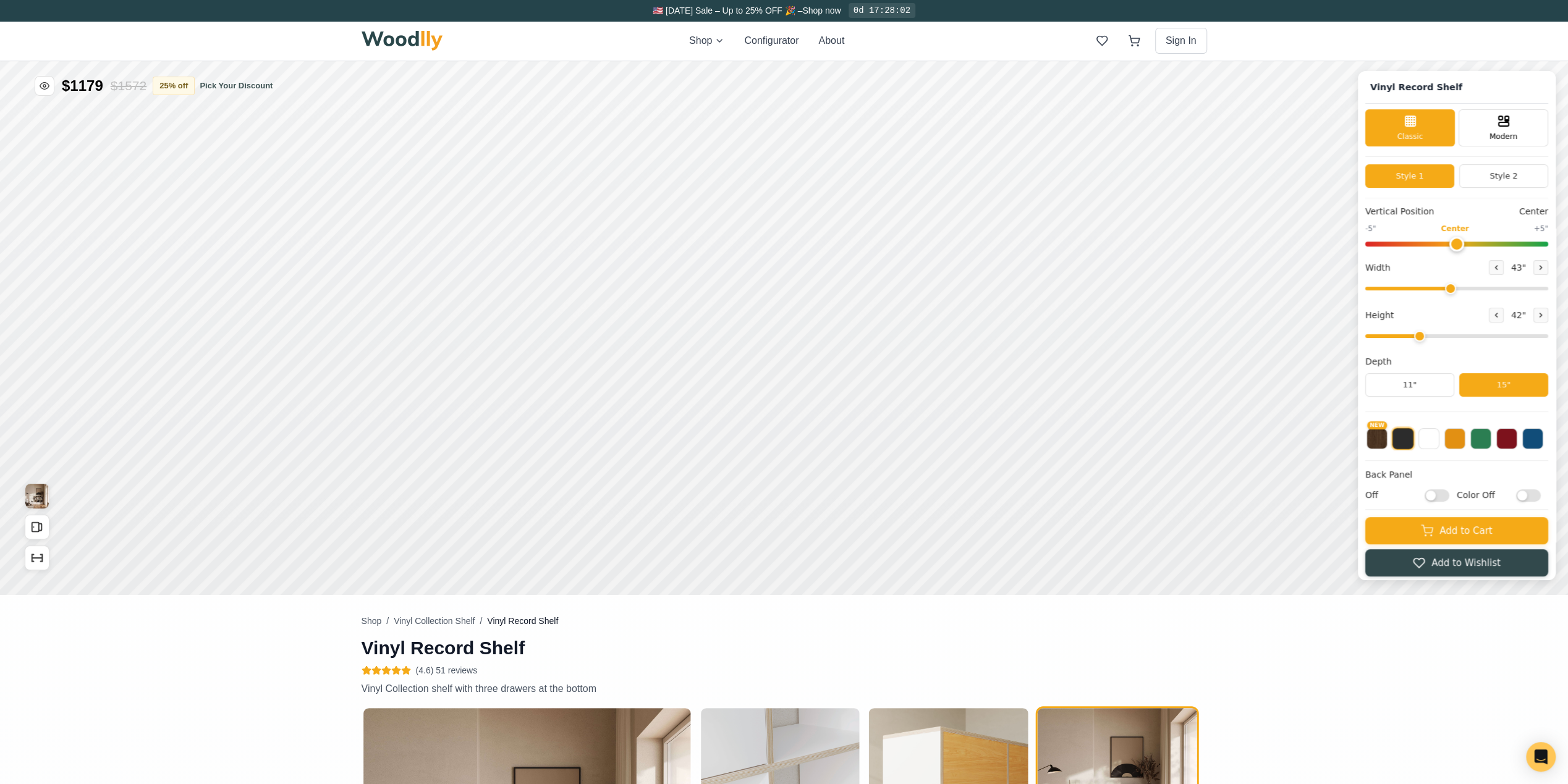
click at [1541, 494] on input "Color Off" at bounding box center [1528, 495] width 25 height 12
checkbox input "true"
click at [1442, 493] on input "Off" at bounding box center [1436, 495] width 25 height 12
checkbox input "true"
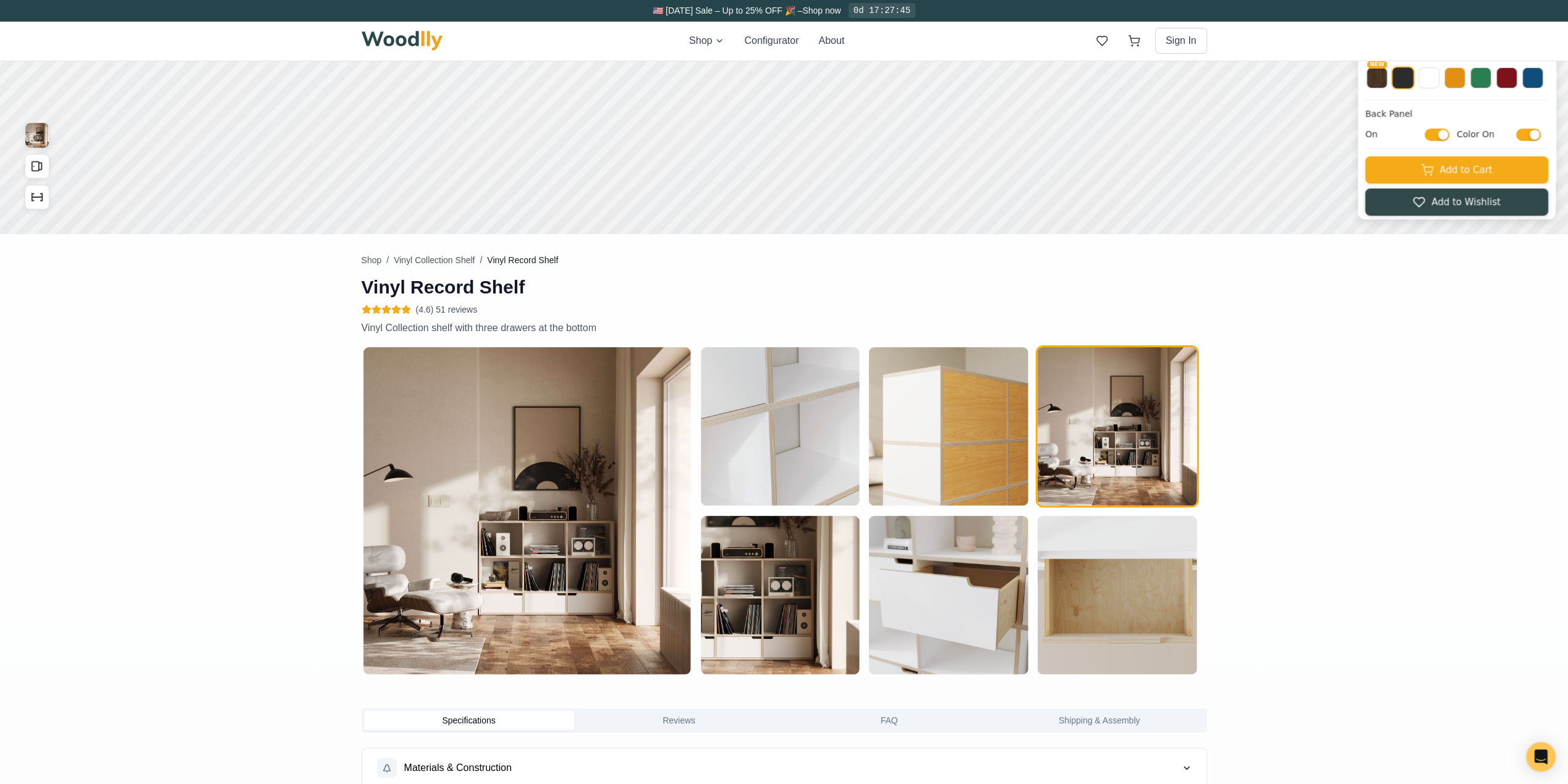
scroll to position [371, 0]
